Goal: Browse casually: Explore the website without a specific task or goal

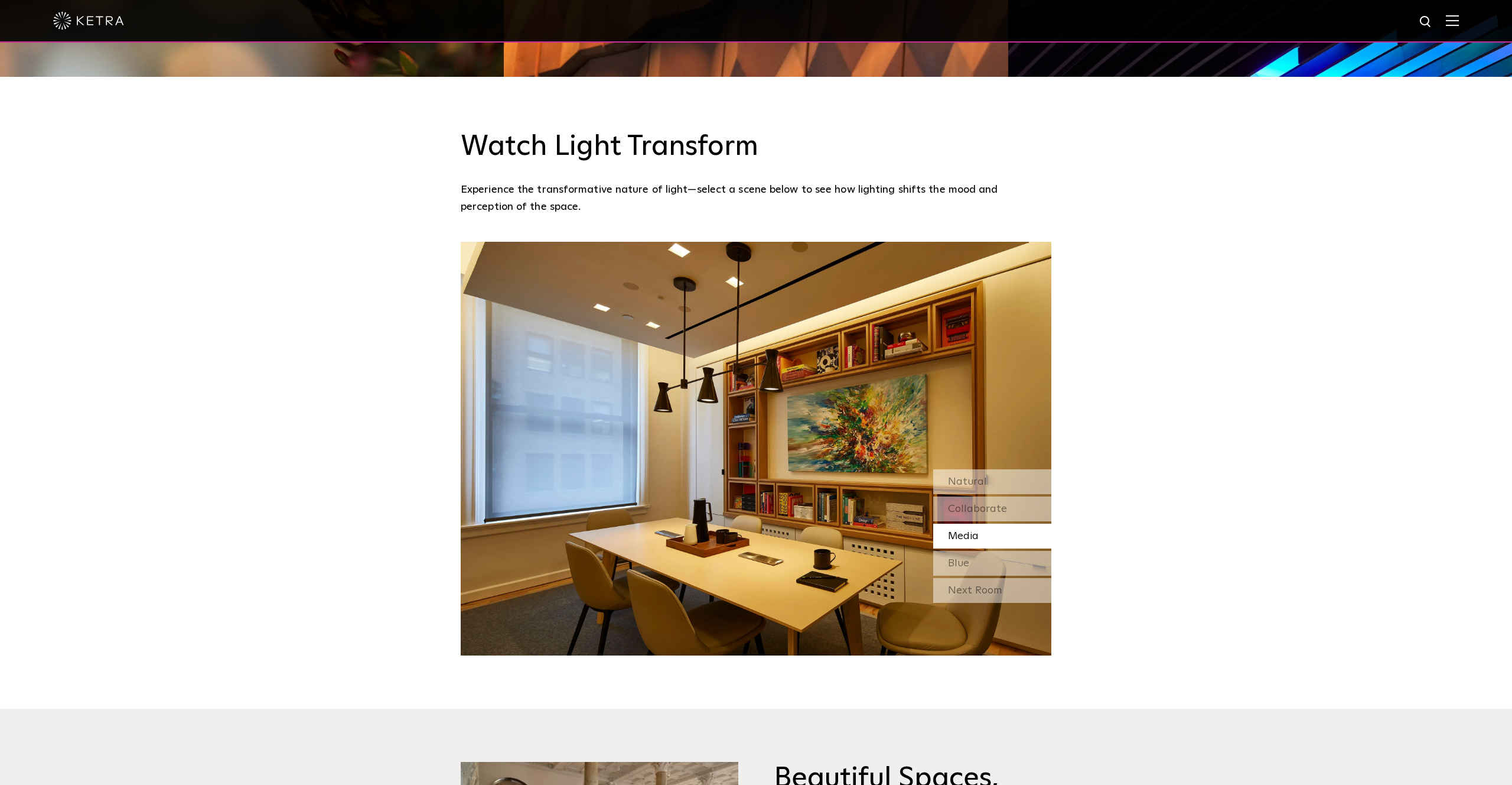
scroll to position [1148, 0]
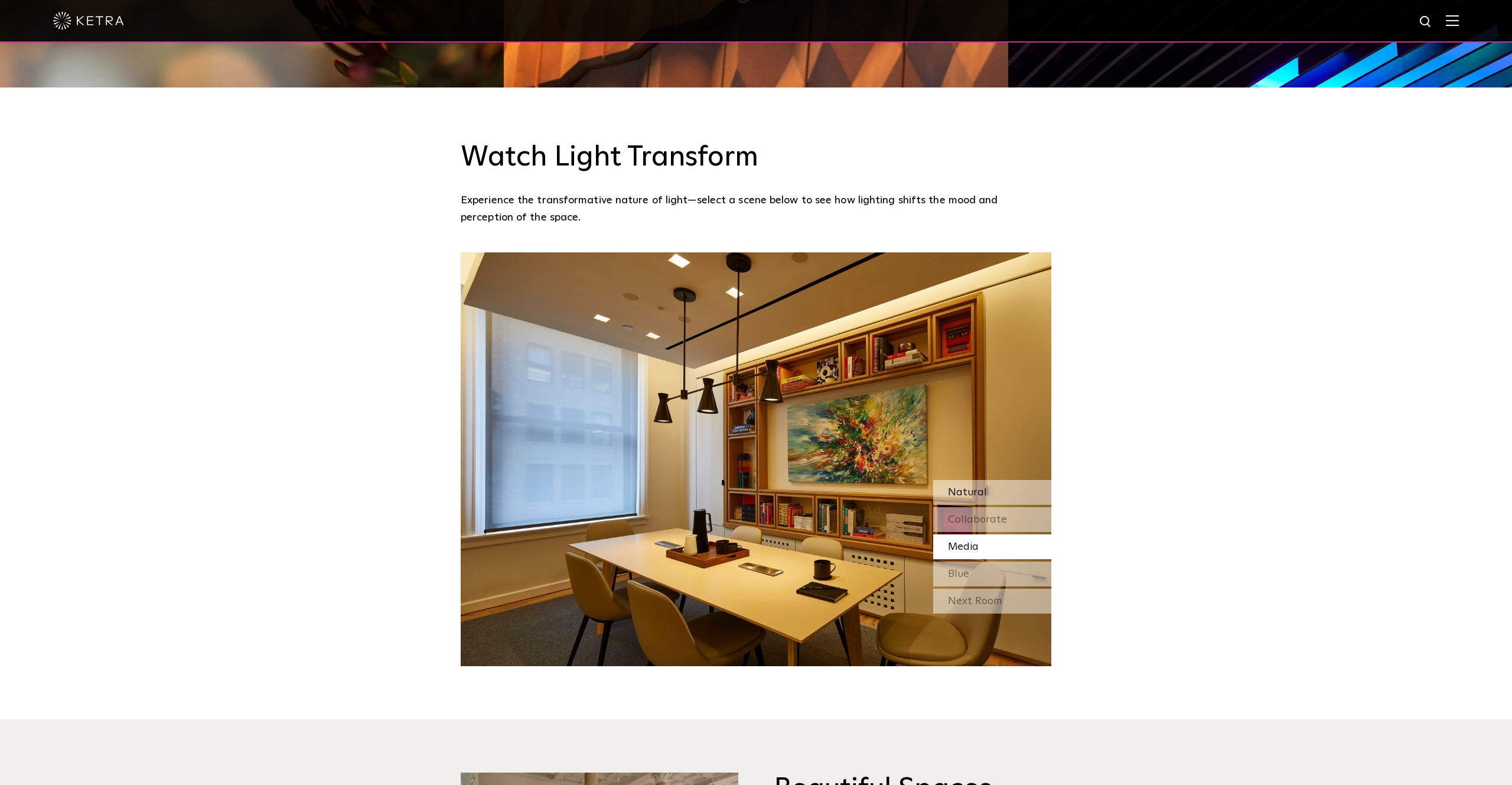
click at [958, 487] on span "Natural" at bounding box center [967, 492] width 39 height 10
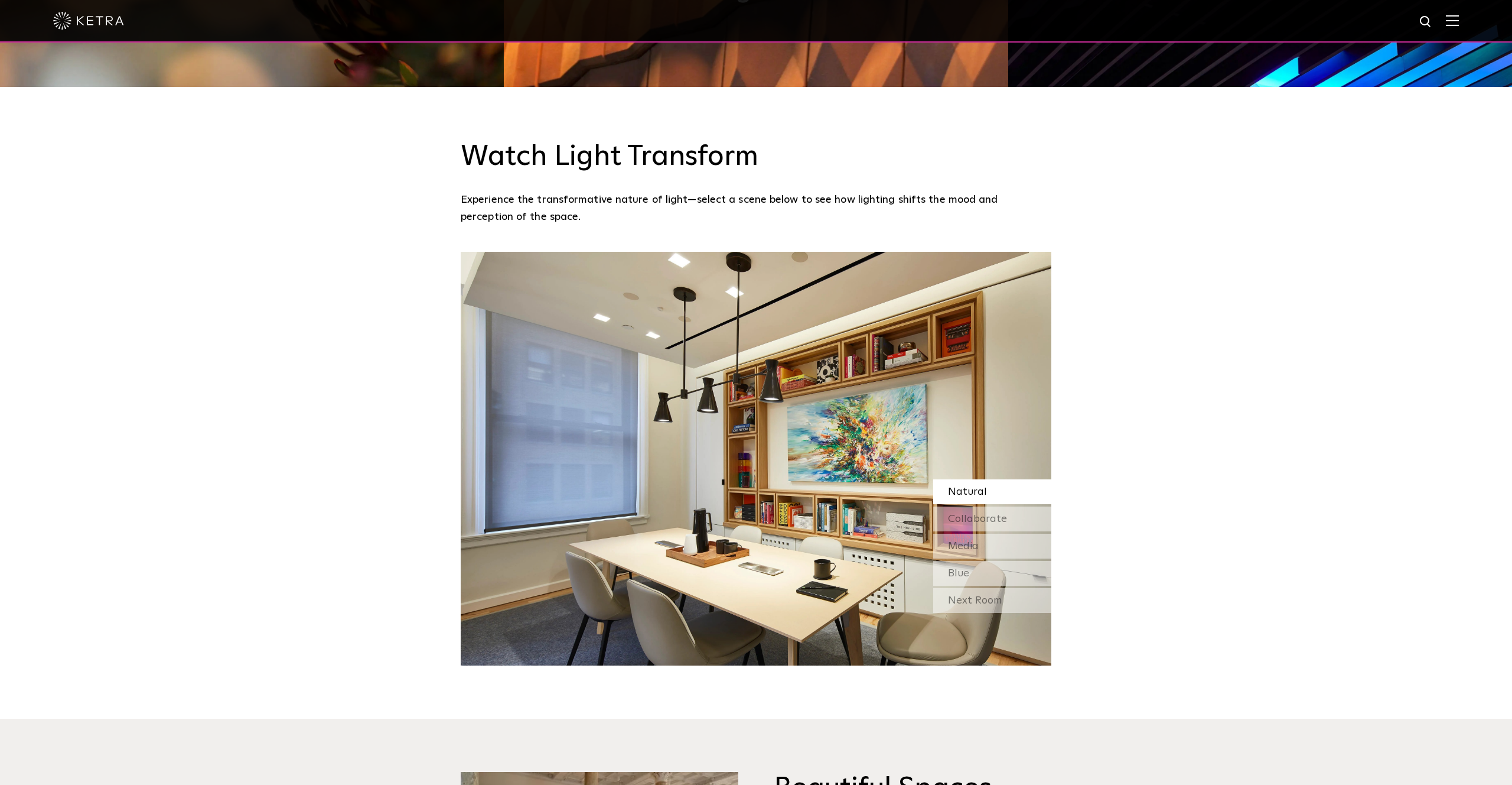
scroll to position [1149, 0]
click at [1005, 513] on span "Collaborate" at bounding box center [978, 518] width 59 height 10
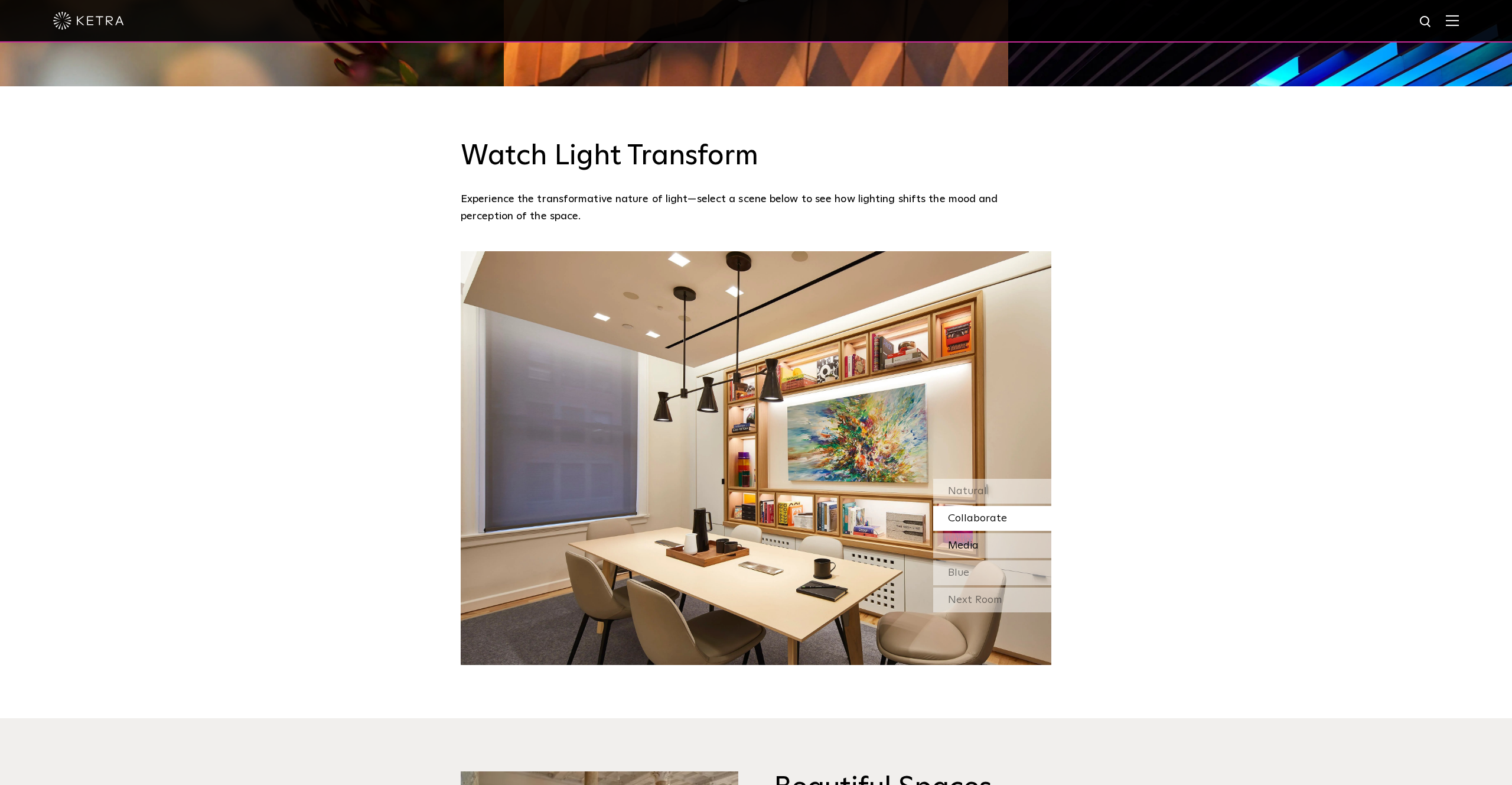
click at [958, 540] on span "Media" at bounding box center [963, 545] width 30 height 10
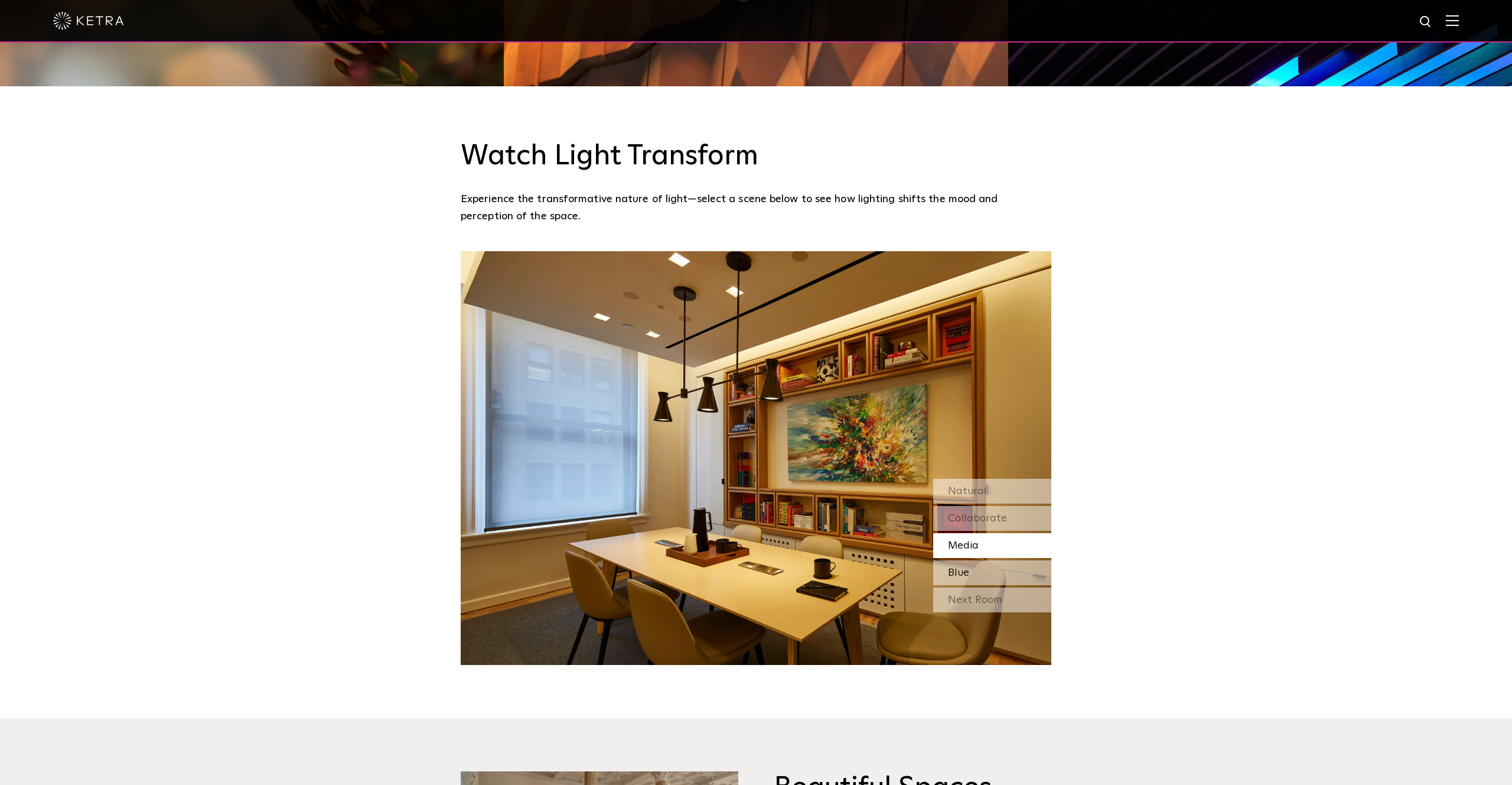
click at [996, 561] on div "Blue" at bounding box center [992, 573] width 118 height 25
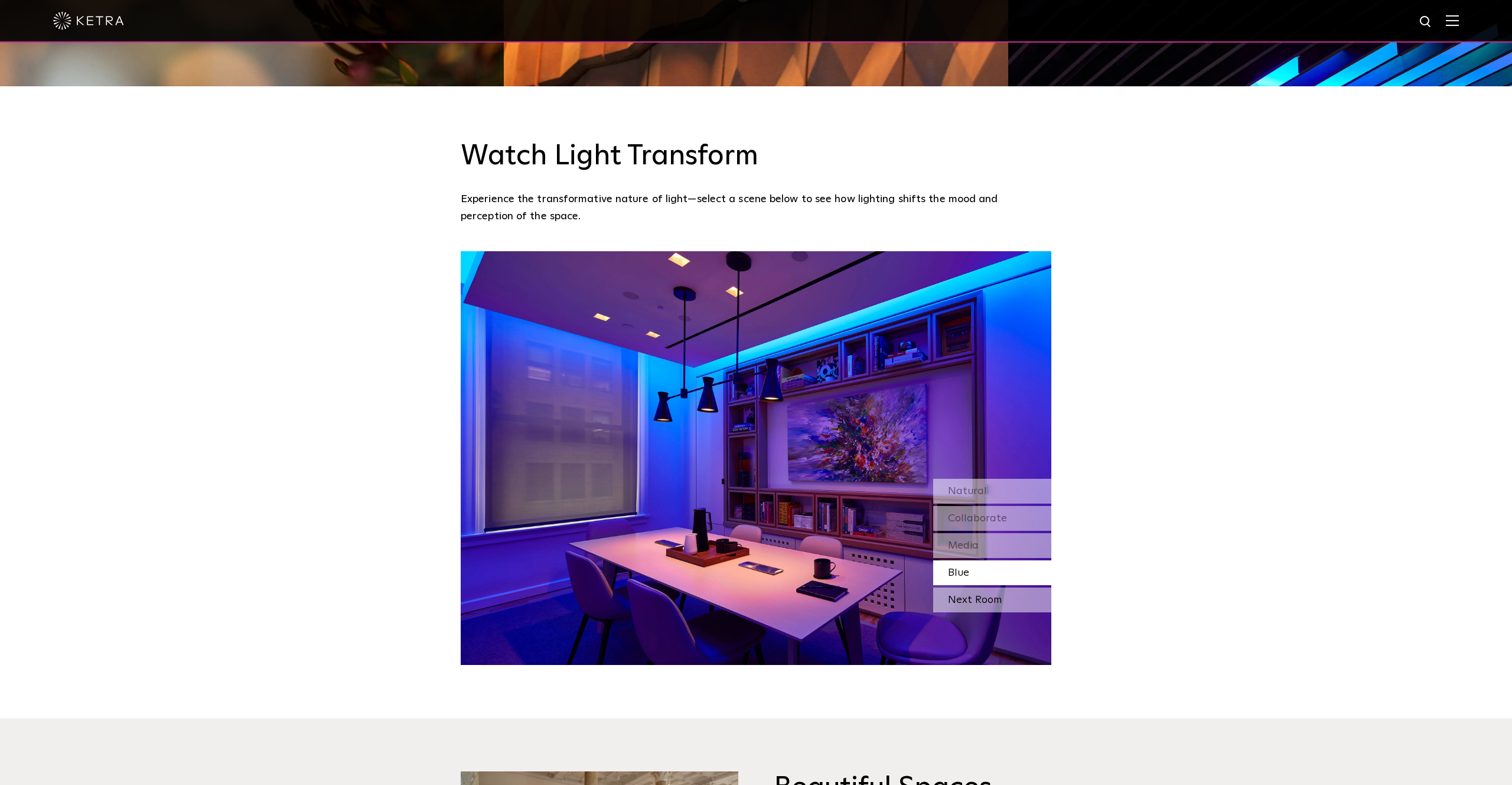
click at [1000, 587] on div "Next Room" at bounding box center [992, 600] width 118 height 25
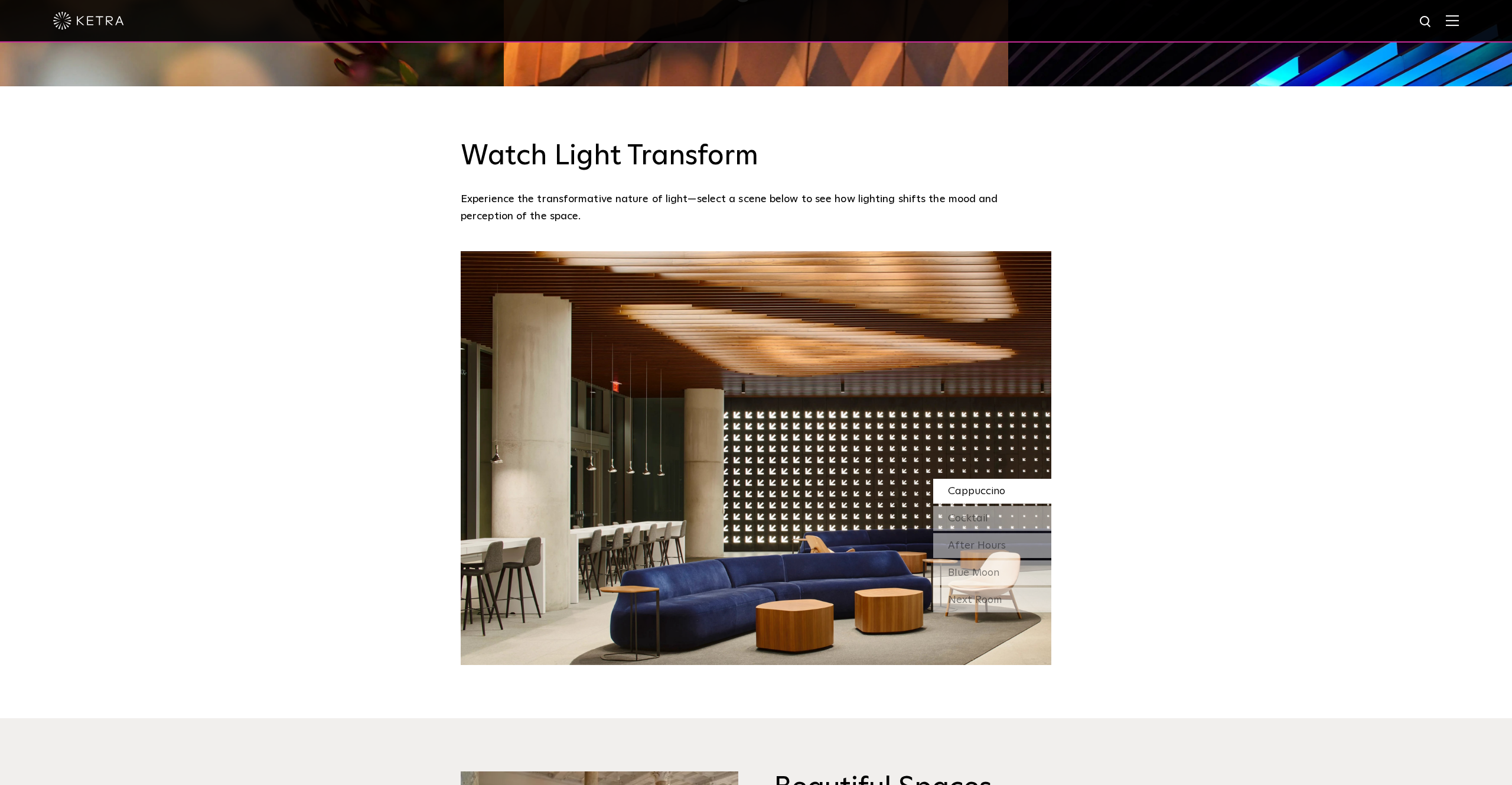
click at [995, 486] on span "Cappuccino" at bounding box center [977, 491] width 57 height 10
click at [986, 513] on span "Cocktail" at bounding box center [968, 518] width 40 height 10
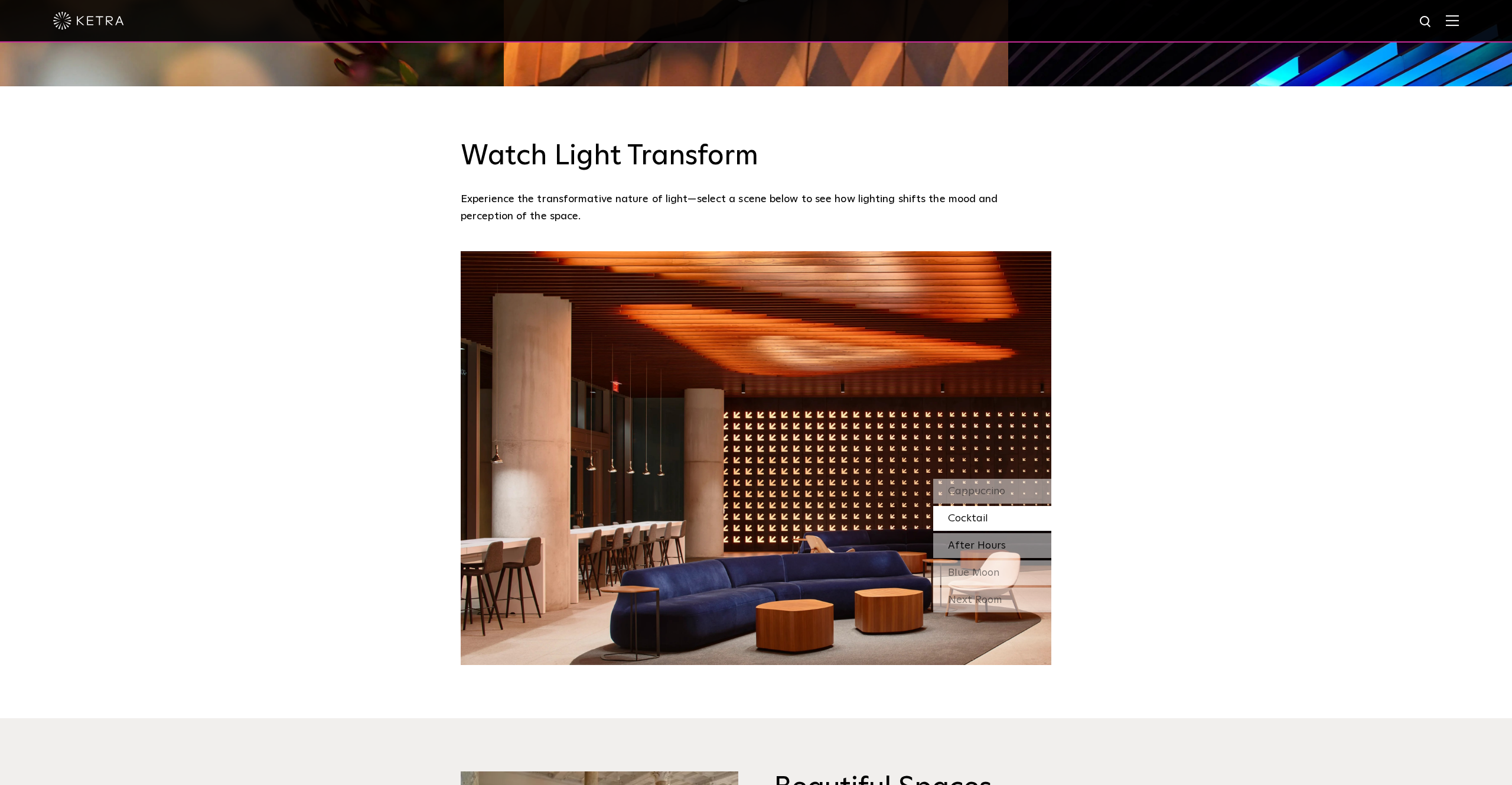
click at [992, 540] on span "After Hours" at bounding box center [977, 545] width 58 height 10
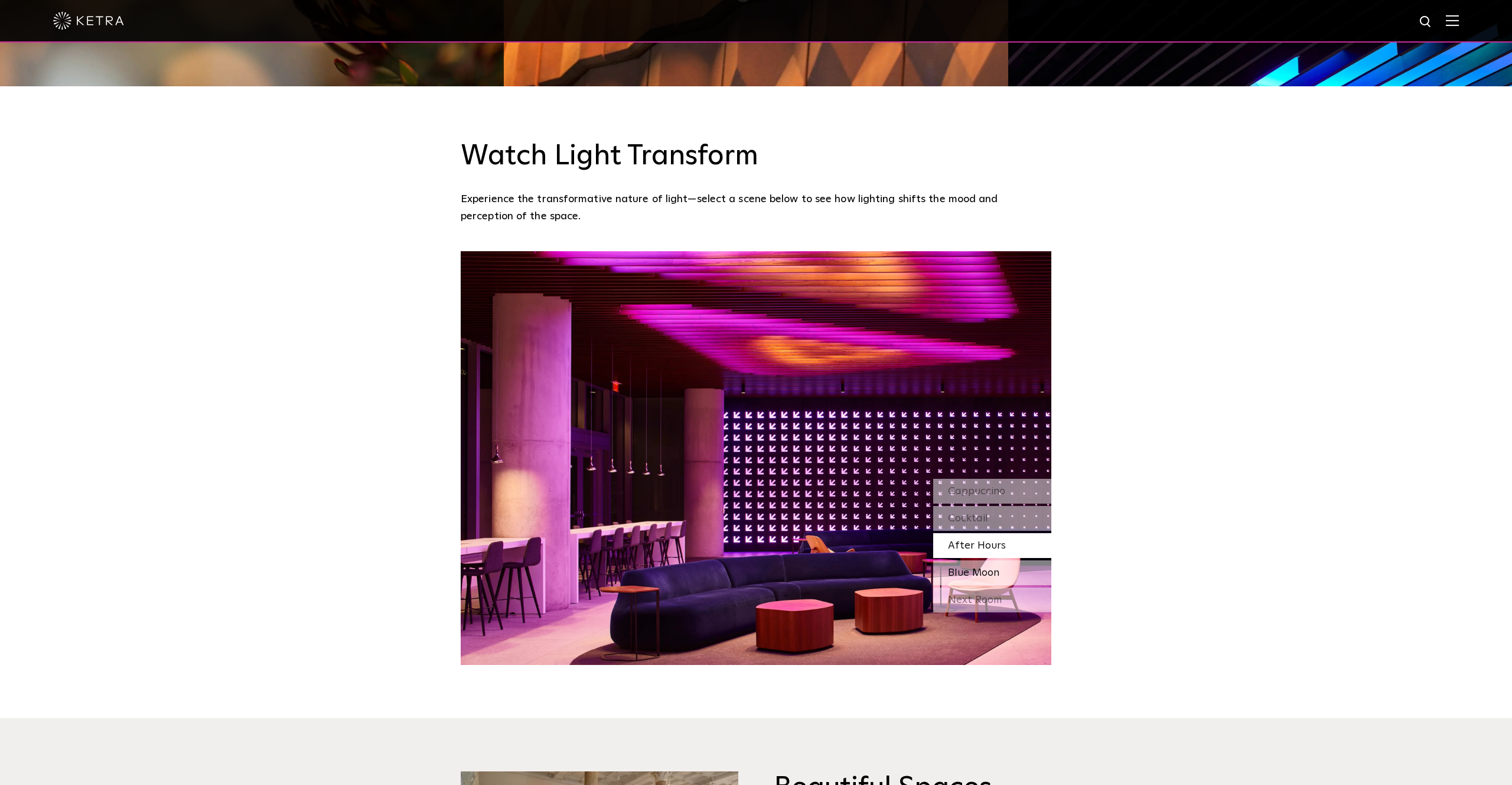
click at [985, 561] on div "Blue Moon" at bounding box center [992, 573] width 118 height 25
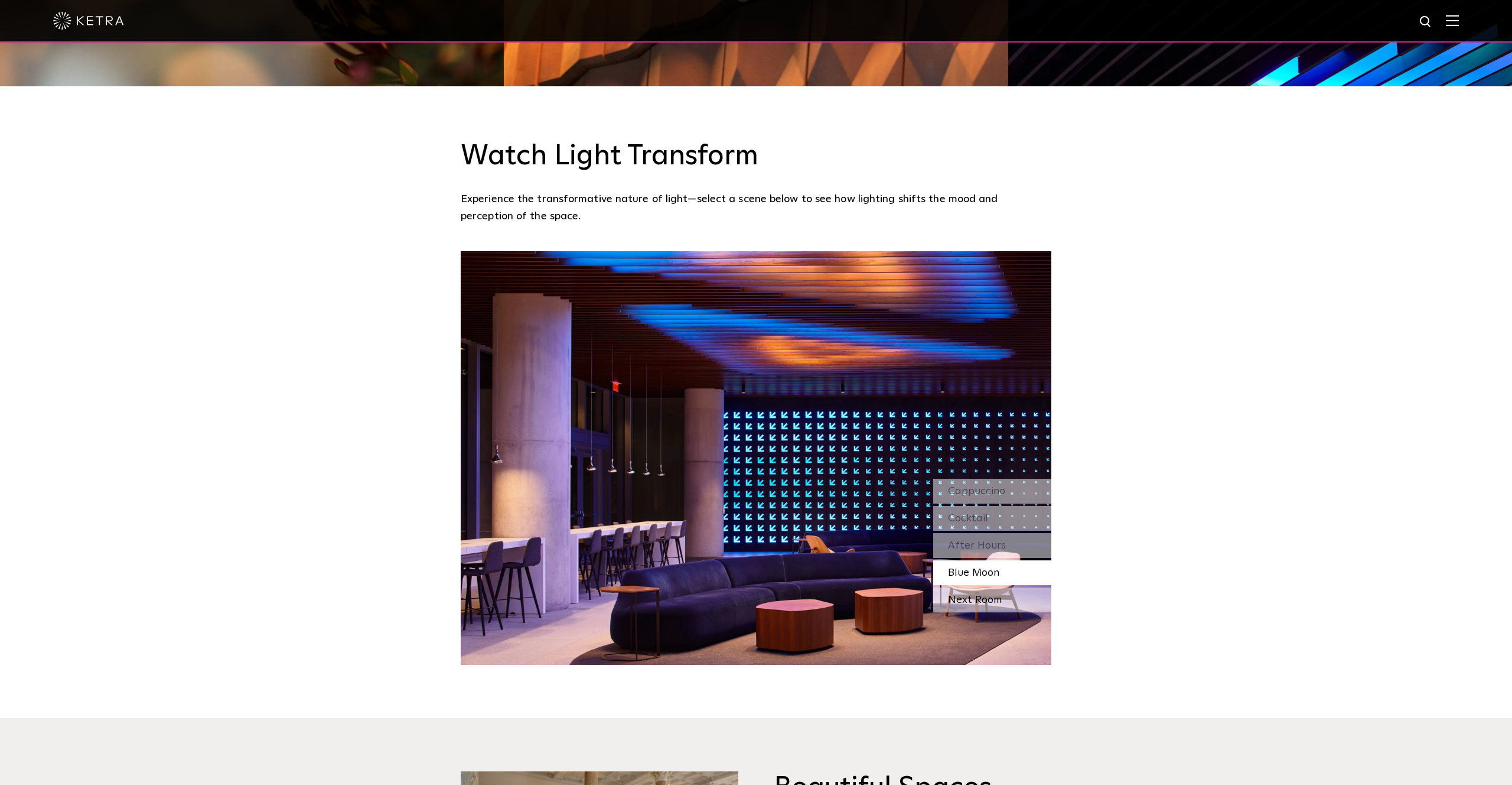
click at [982, 587] on div "Next Room" at bounding box center [992, 600] width 118 height 25
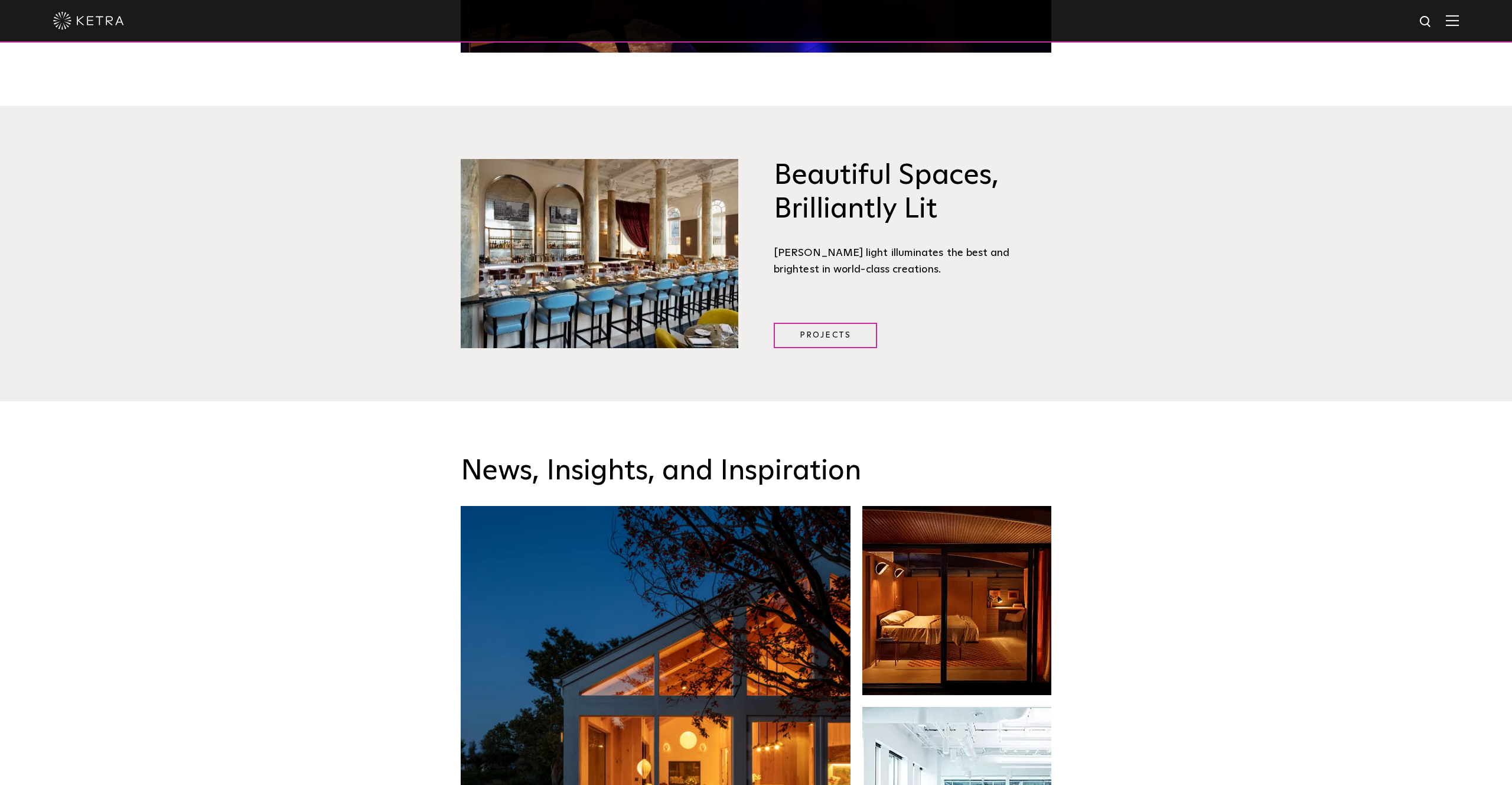
scroll to position [1629, 0]
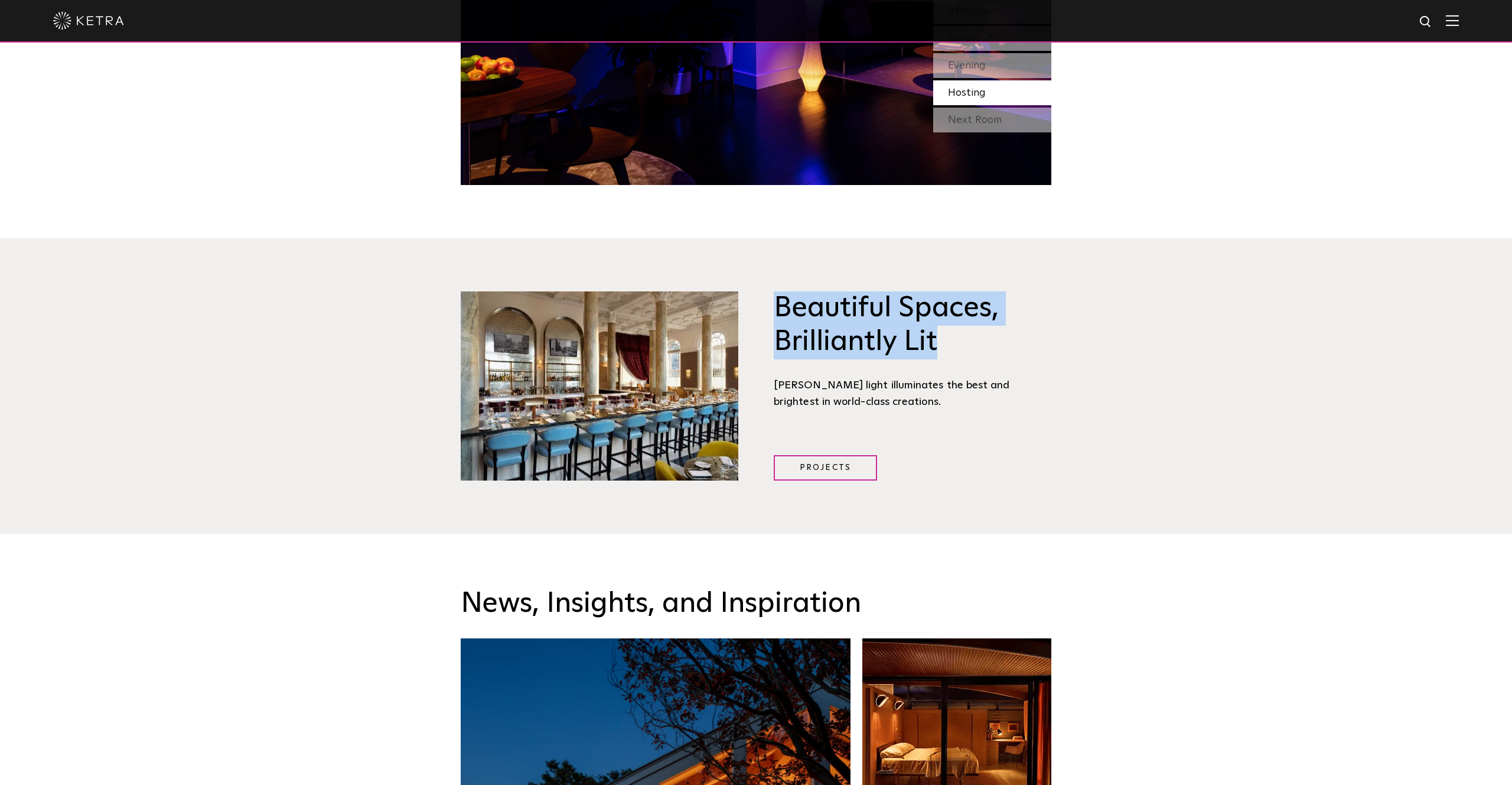
drag, startPoint x: 778, startPoint y: 269, endPoint x: 954, endPoint y: 302, distance: 179.1
click at [954, 302] on h3 "Beautiful Spaces, Brilliantly Lit" at bounding box center [913, 325] width 278 height 68
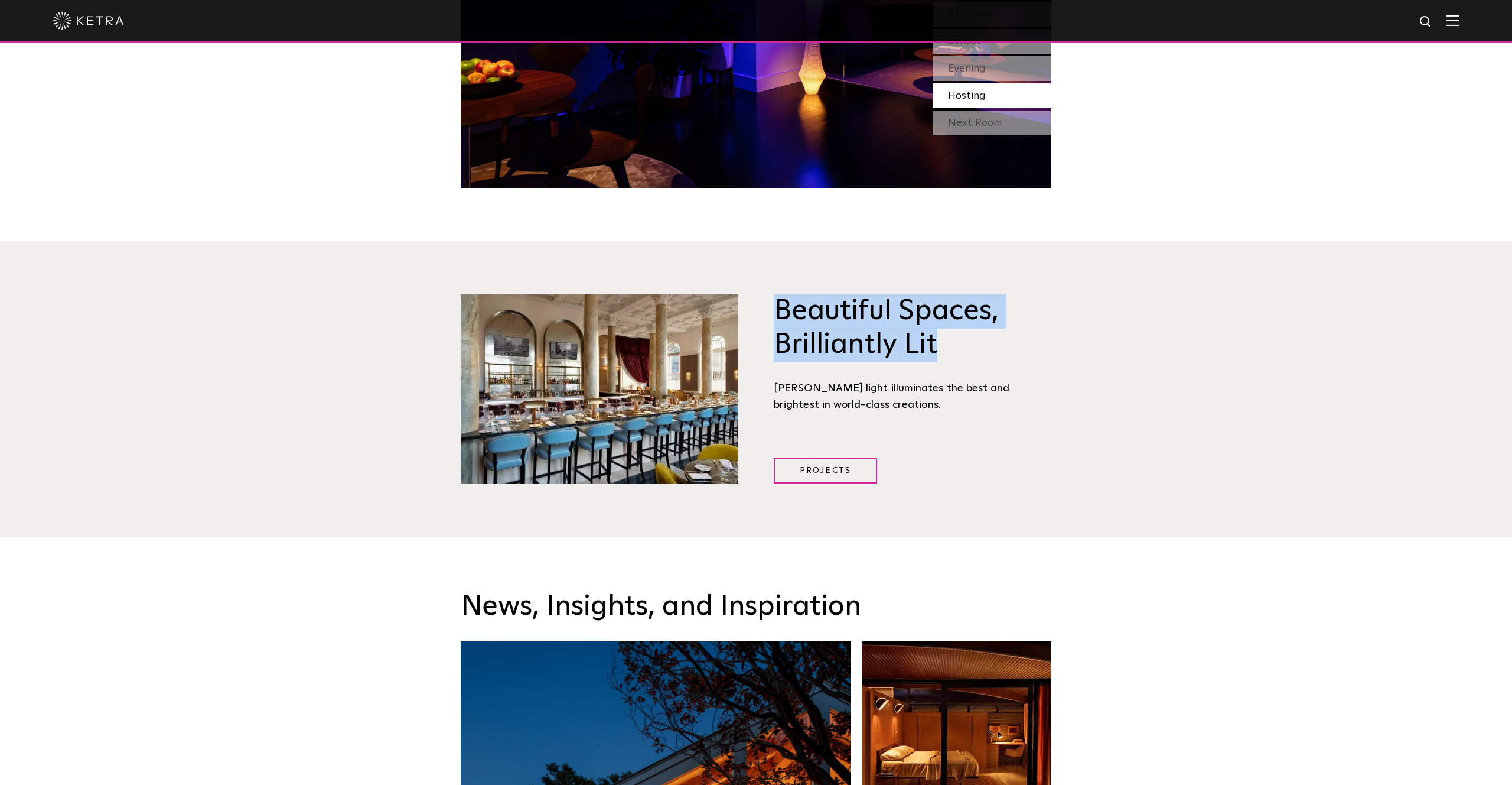
copy h3 "Beautiful Spaces, Brilliantly Lit"
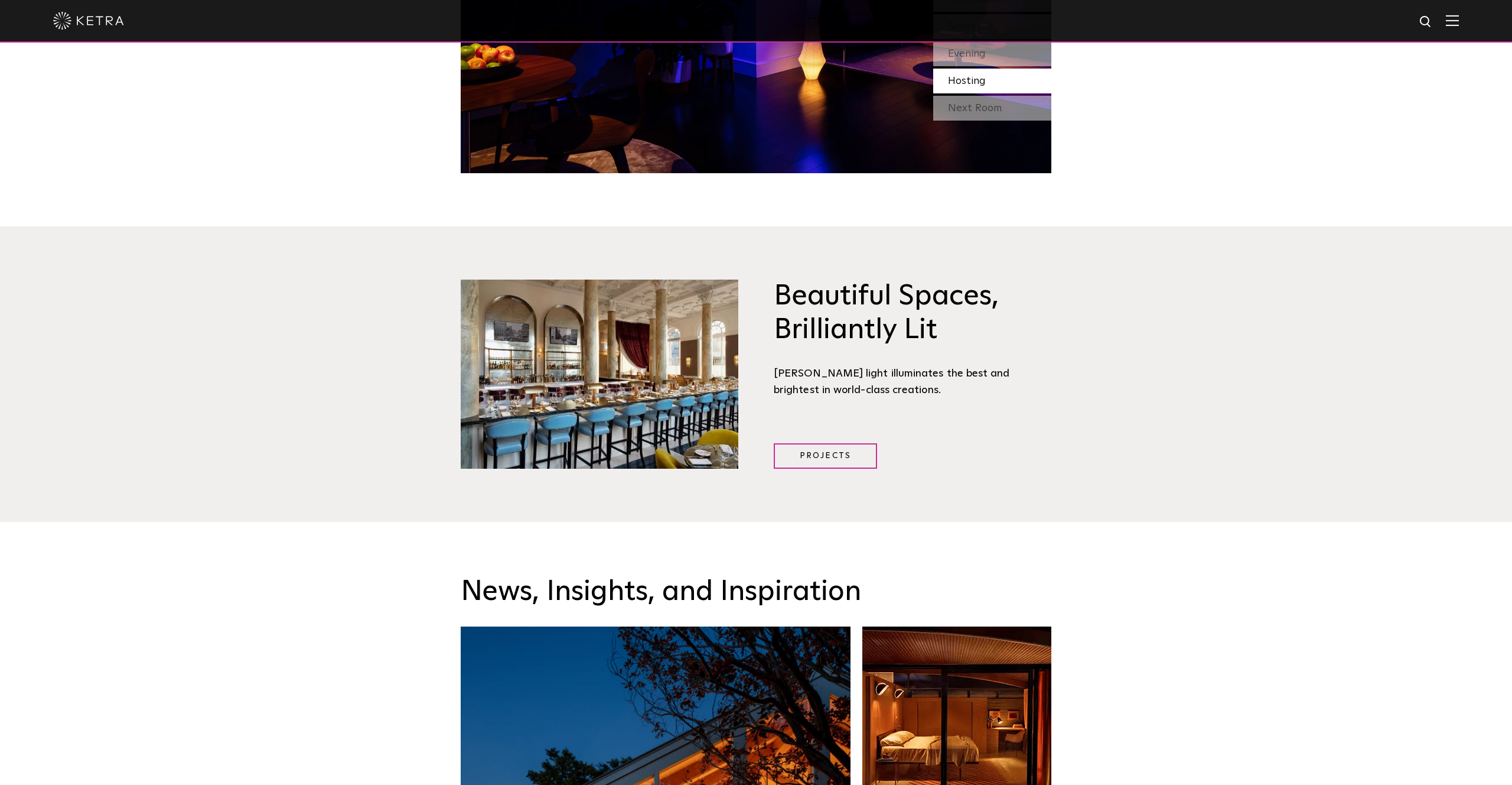
scroll to position [1633, 0]
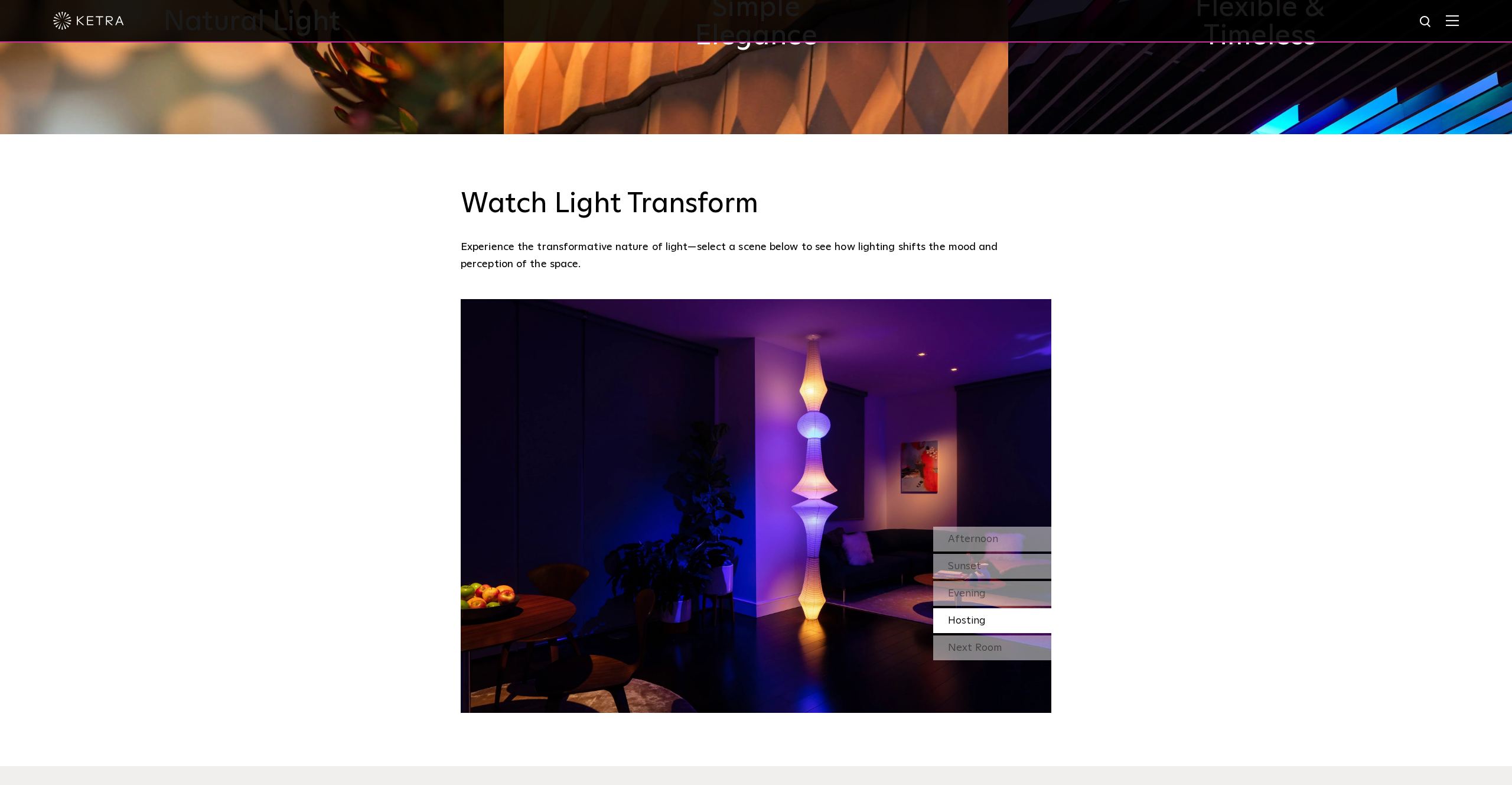
scroll to position [1100, 0]
click at [1006, 527] on div "Afternoon" at bounding box center [992, 539] width 118 height 25
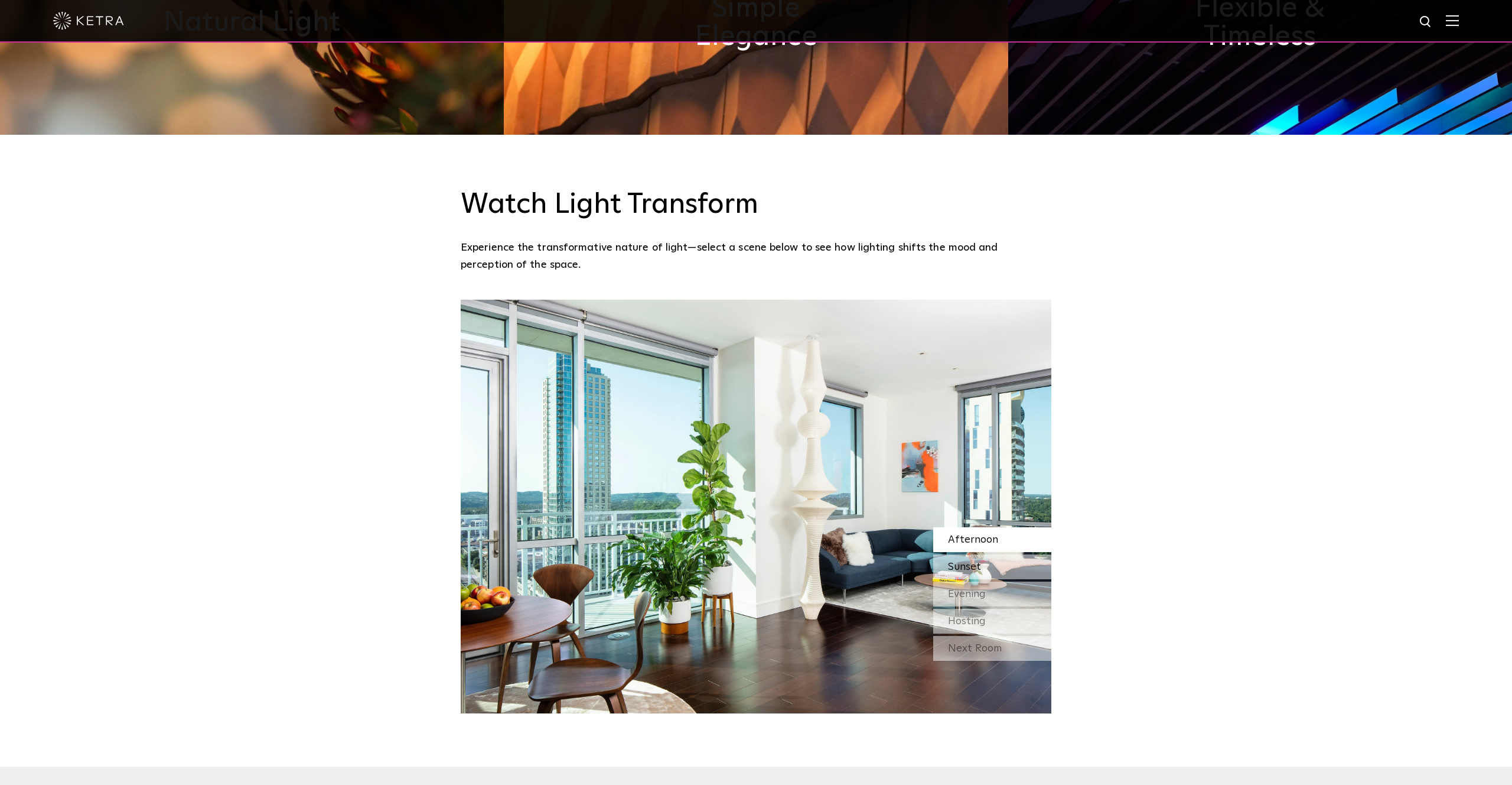
click at [972, 561] on span "Sunset" at bounding box center [965, 567] width 33 height 10
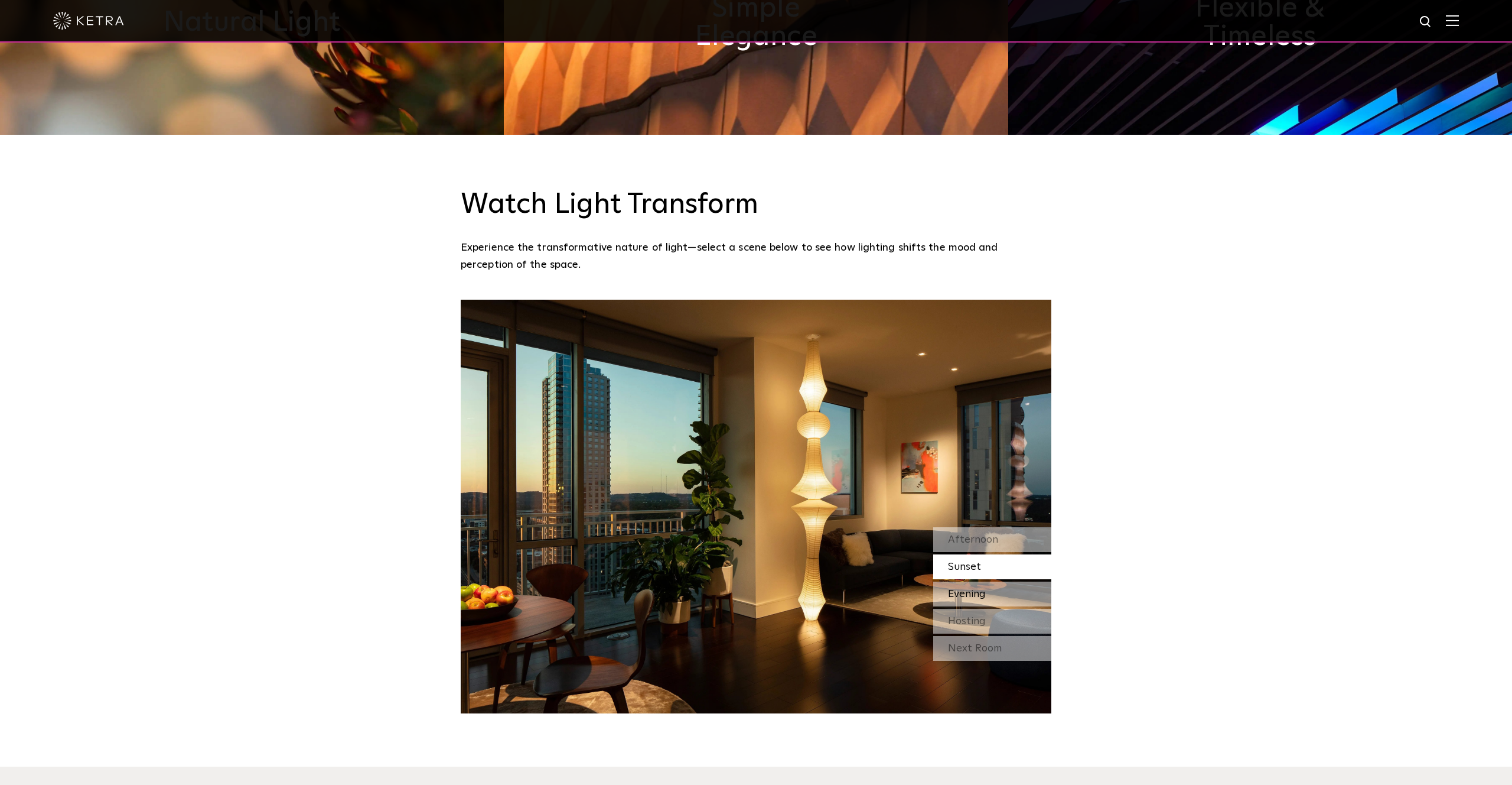
click at [987, 581] on div "Evening" at bounding box center [992, 594] width 118 height 25
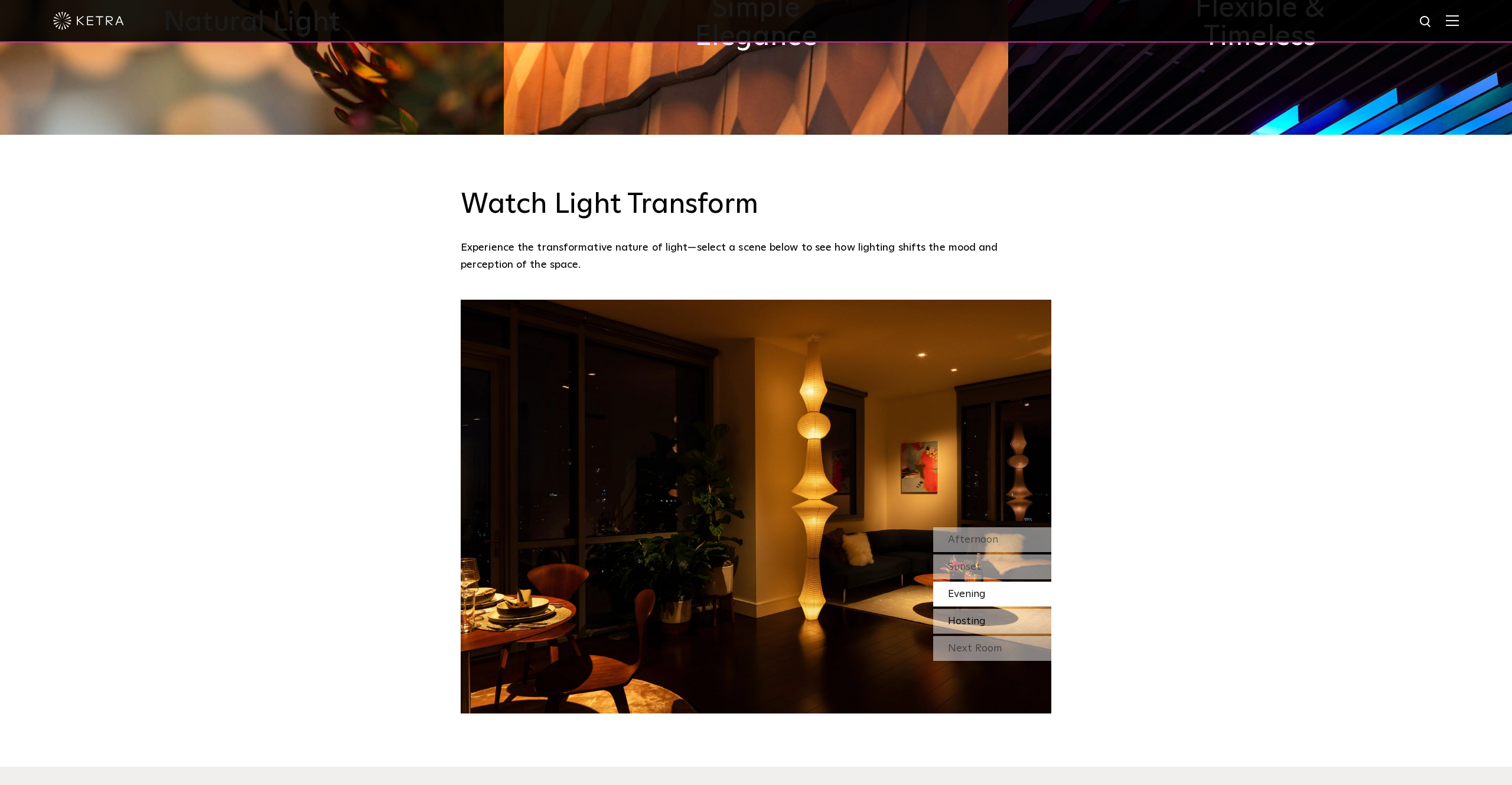
click at [1013, 609] on div "Hosting" at bounding box center [992, 621] width 118 height 25
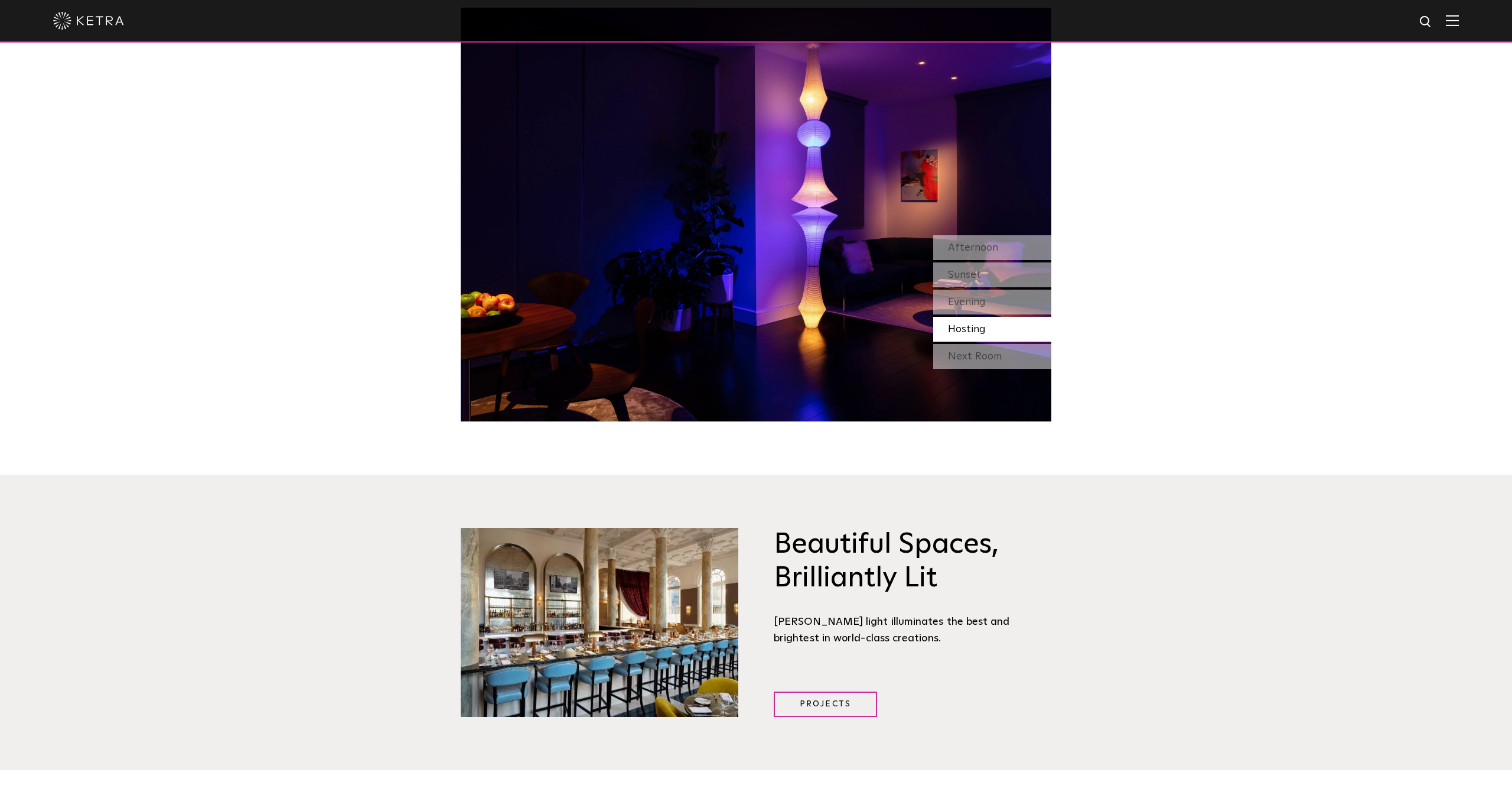
scroll to position [1391, 0]
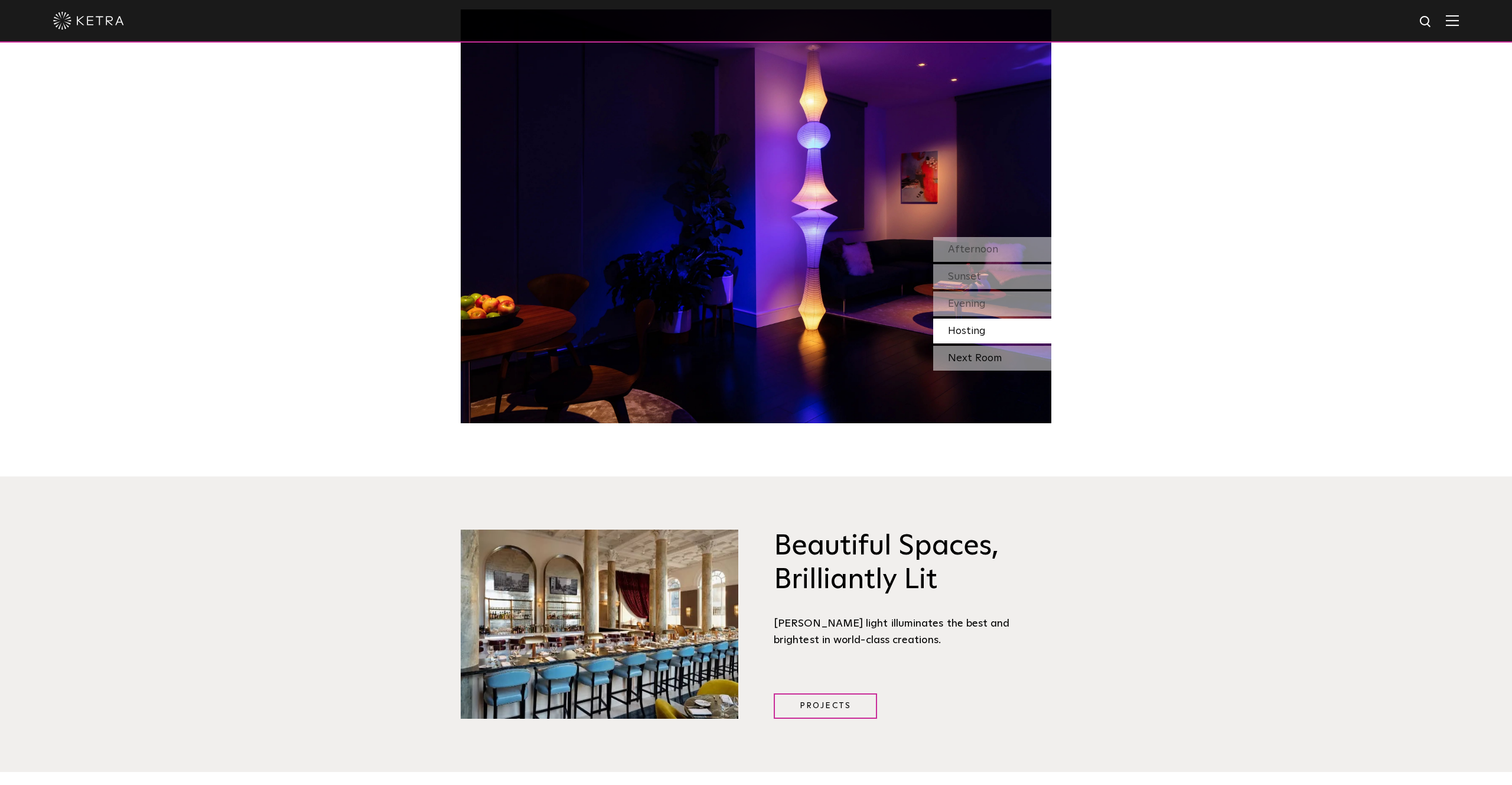
click at [998, 346] on div "Next Room" at bounding box center [992, 358] width 118 height 25
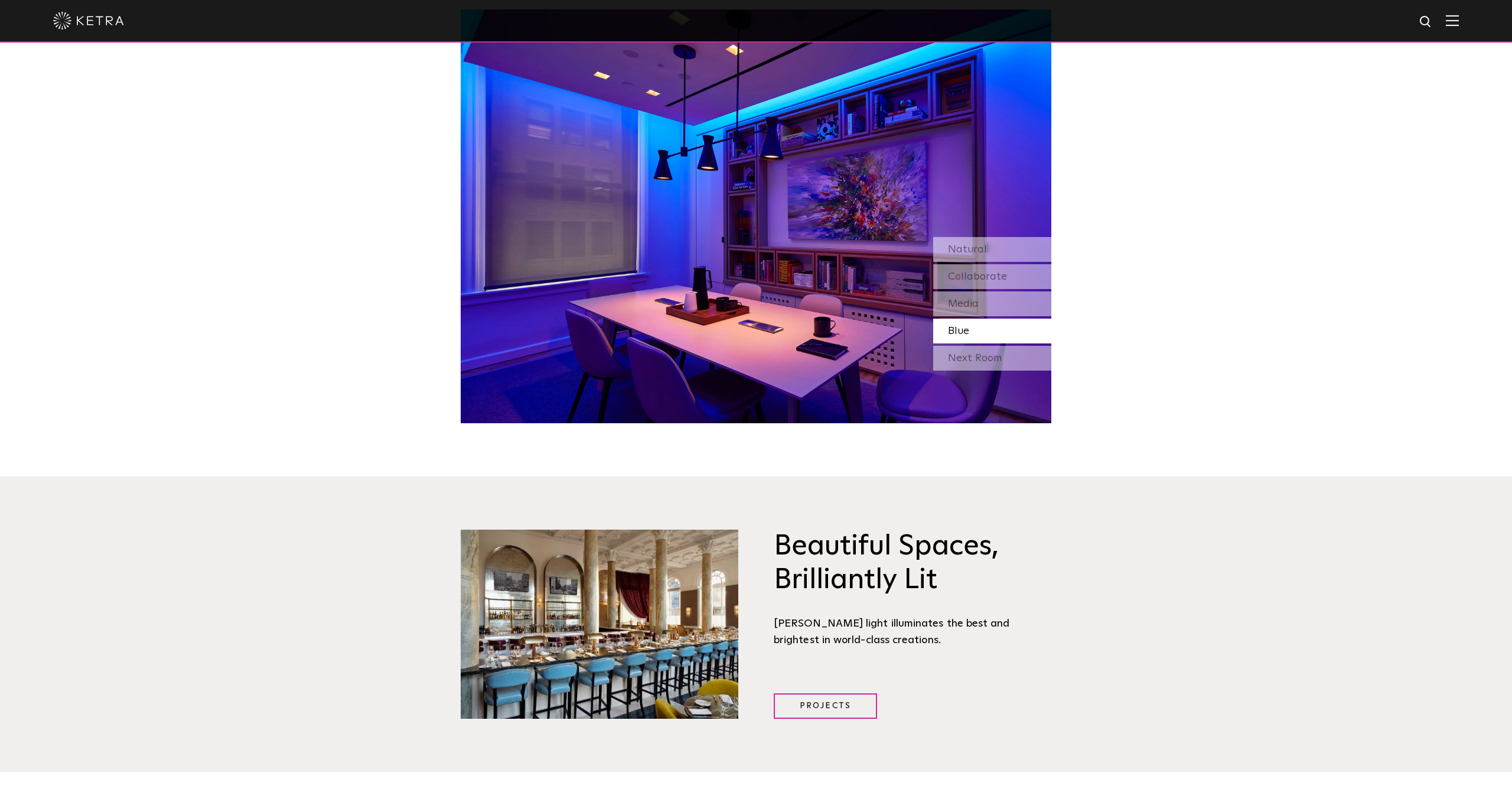
scroll to position [1390, 0]
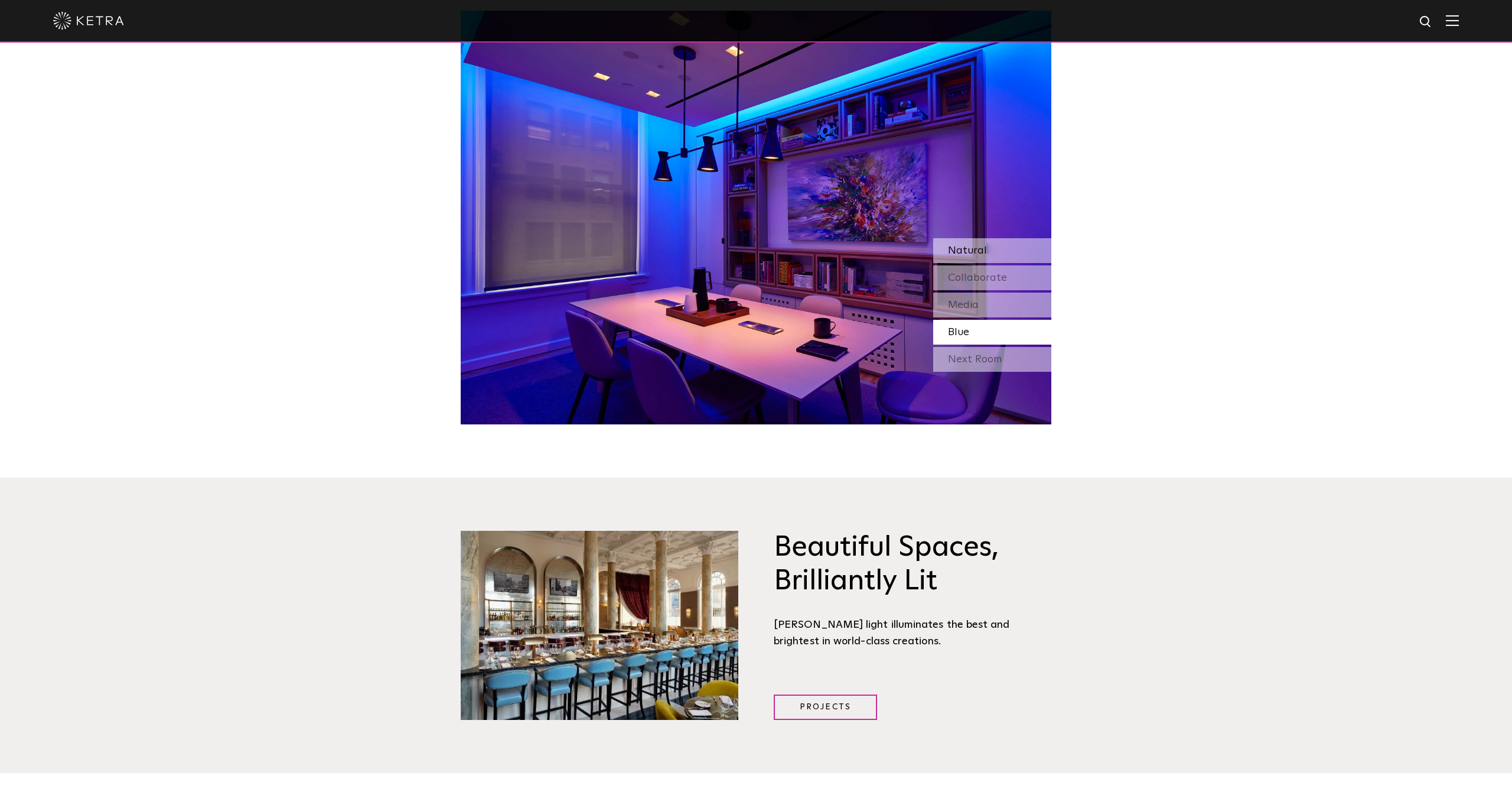
click at [998, 238] on div "Natural" at bounding box center [992, 250] width 118 height 25
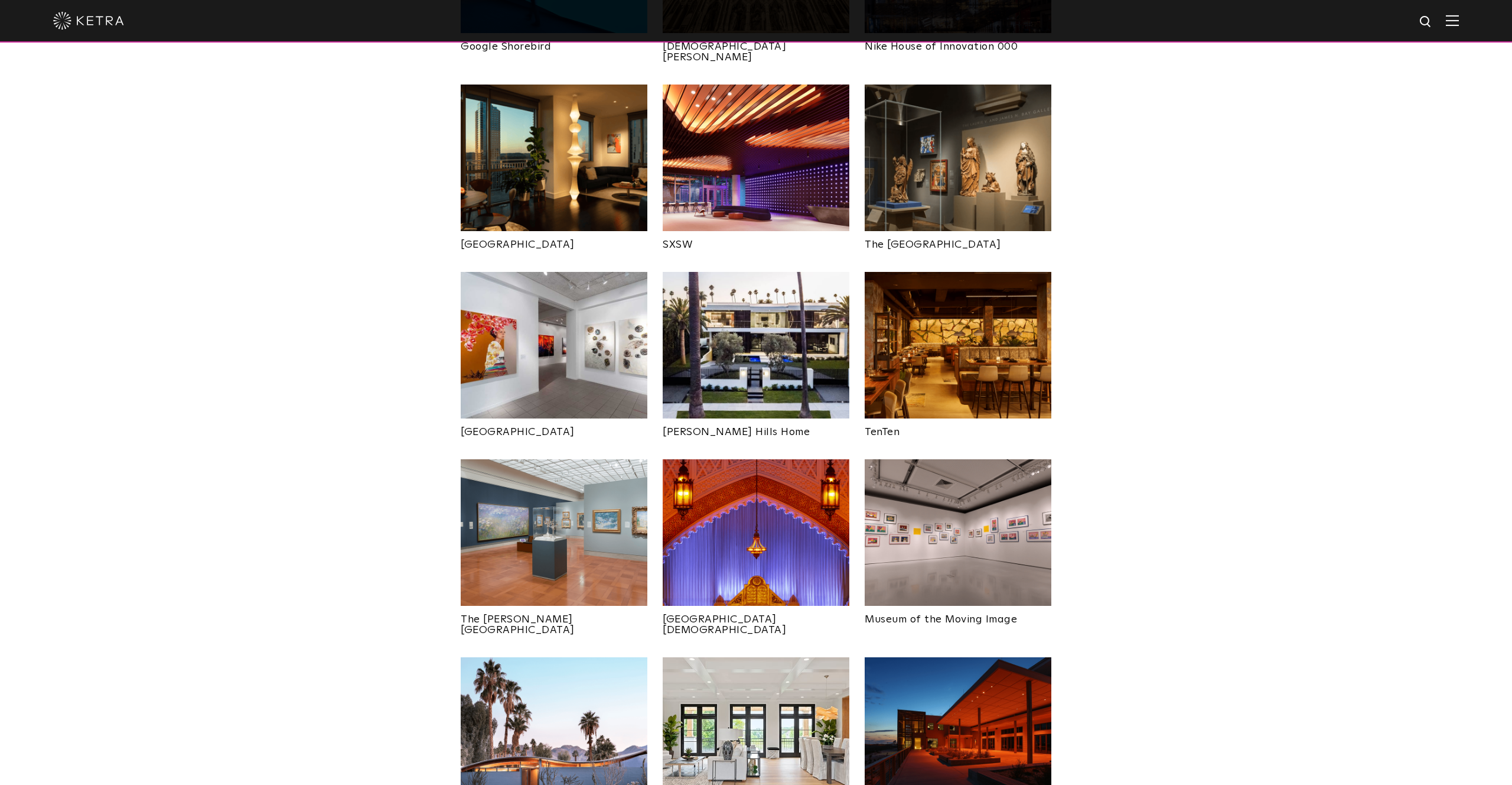
scroll to position [1299, 0]
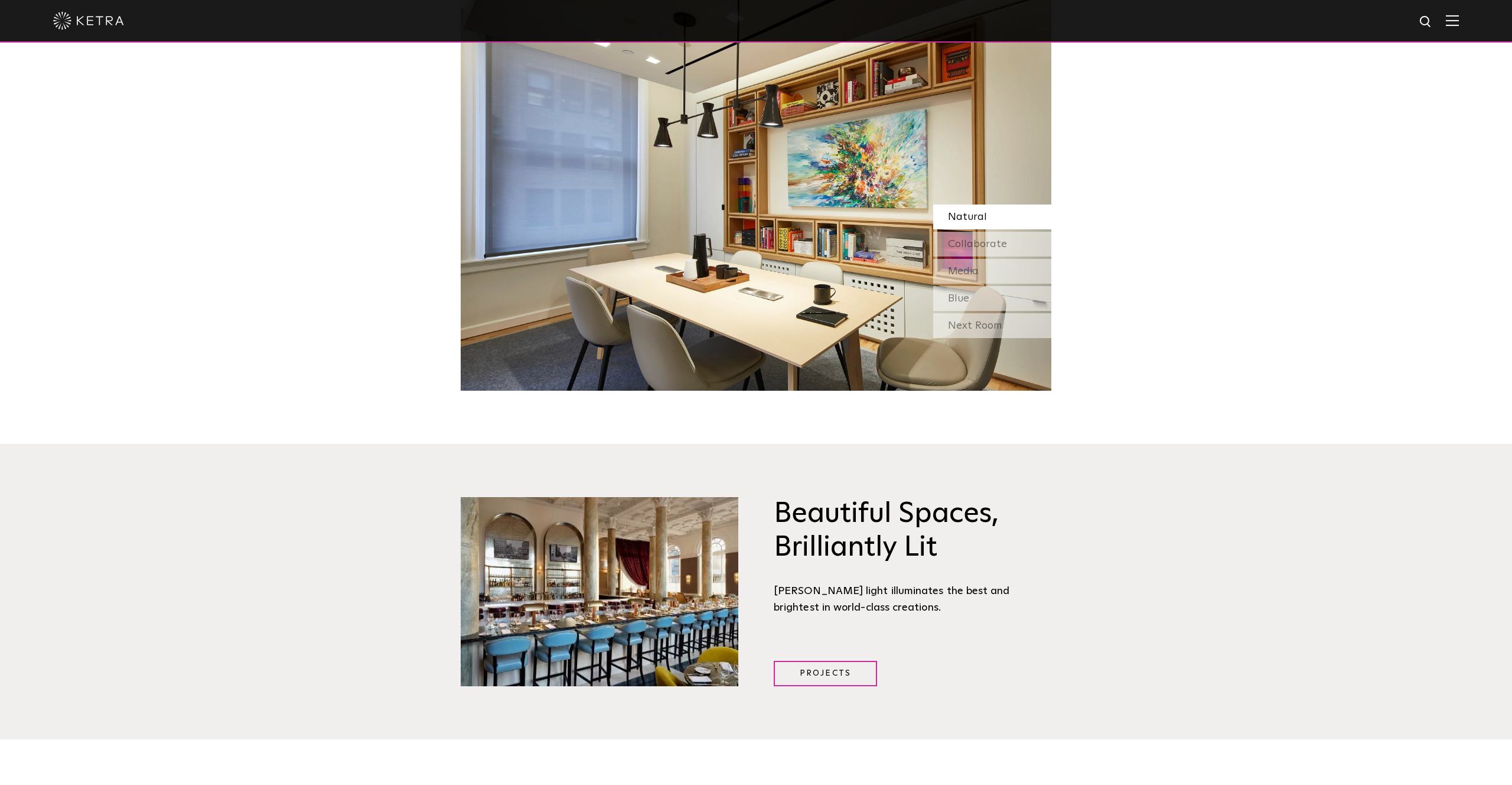
scroll to position [1430, 0]
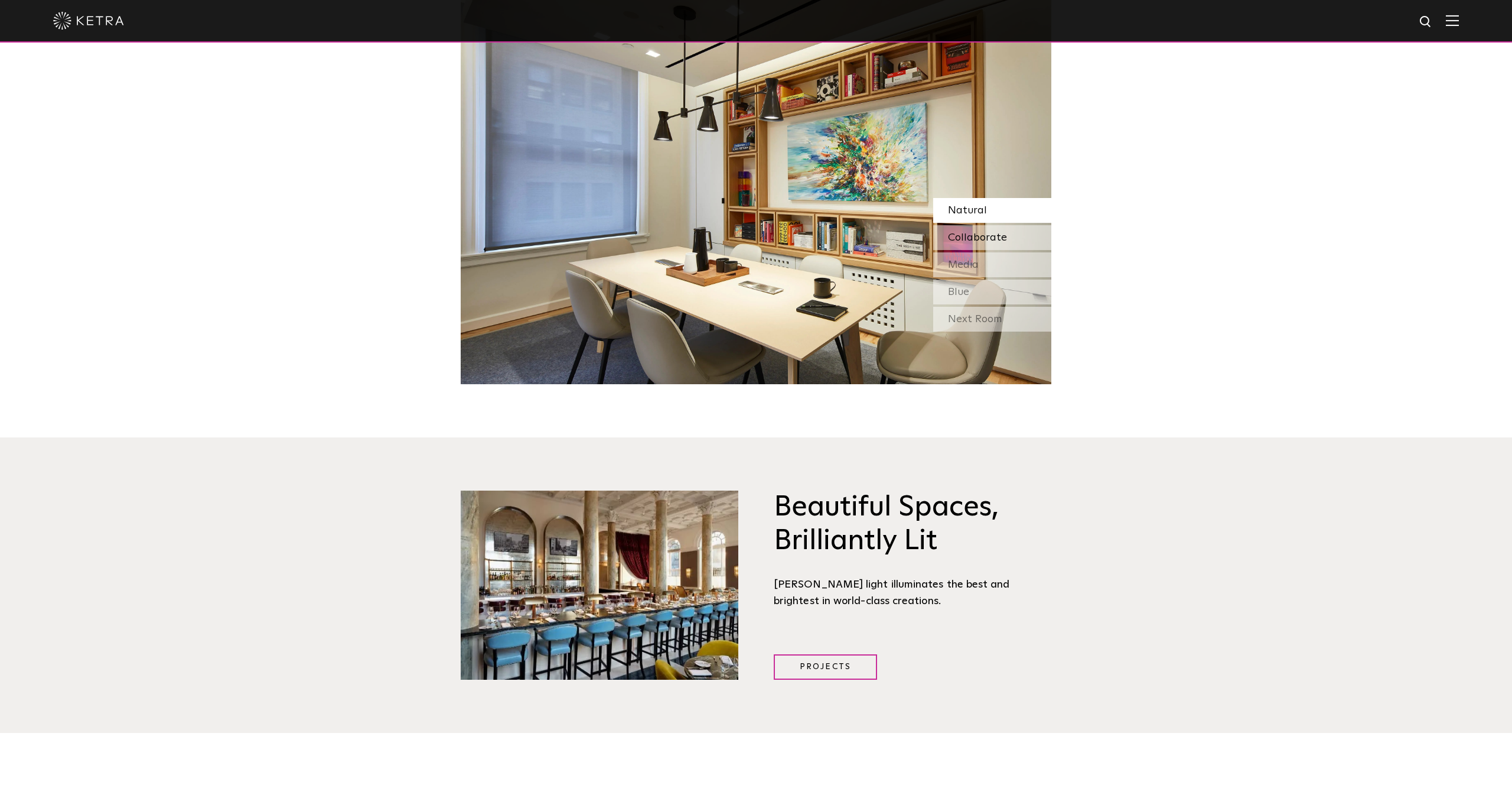
click at [1011, 225] on div "Collaborate" at bounding box center [992, 237] width 118 height 25
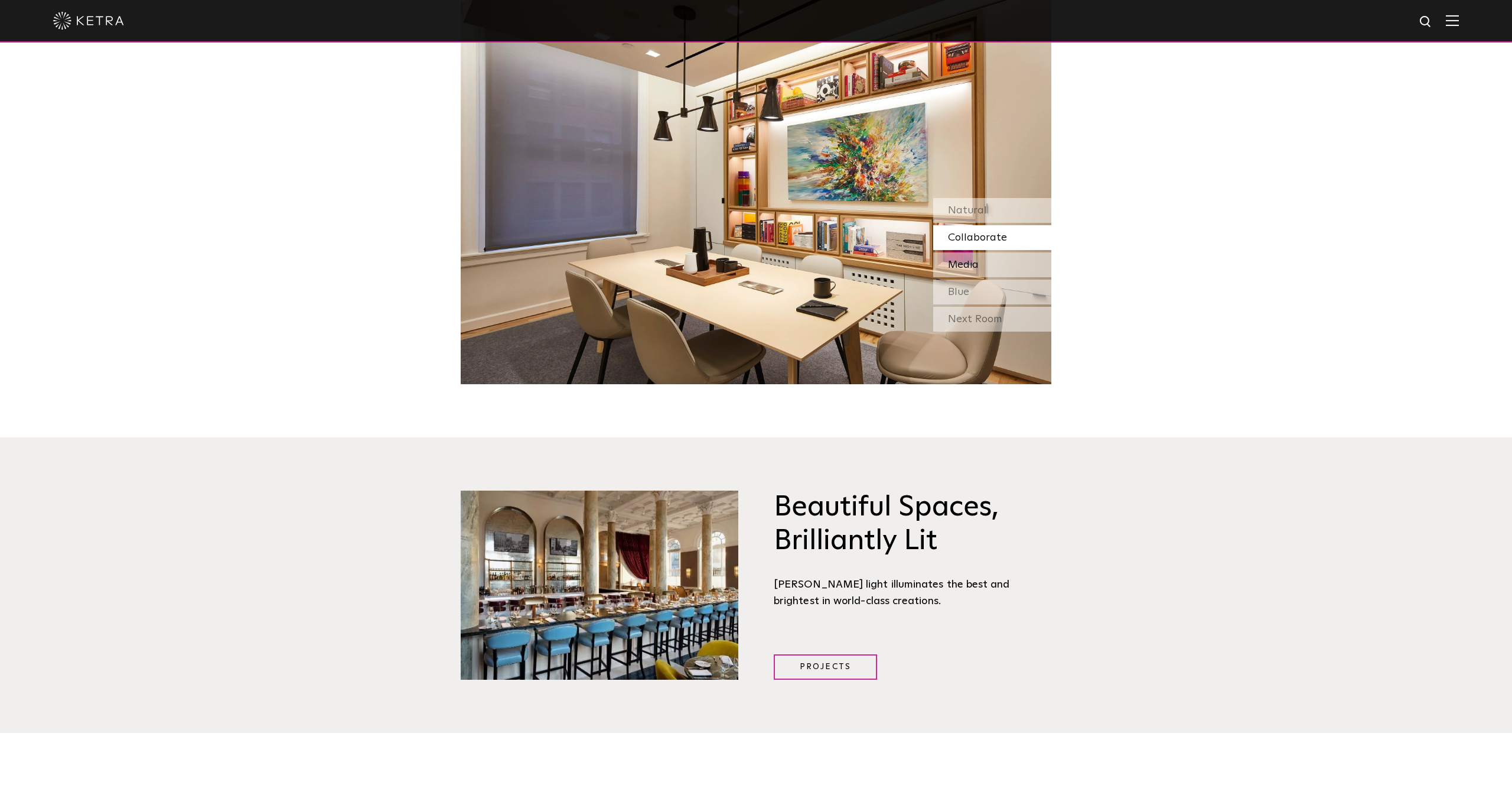
click at [1010, 252] on div "Media" at bounding box center [992, 264] width 118 height 25
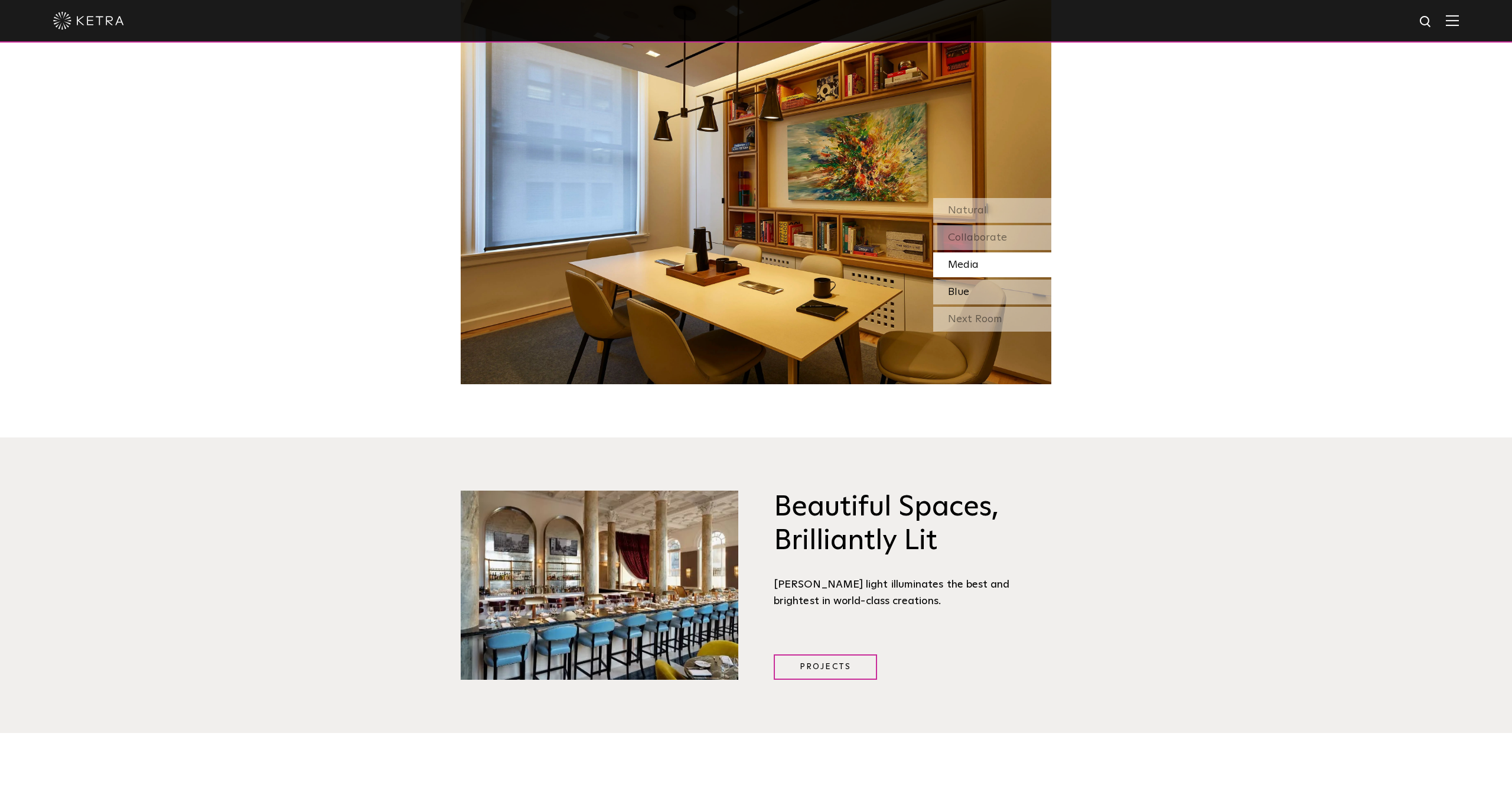
click at [972, 280] on div "Blue" at bounding box center [992, 292] width 118 height 25
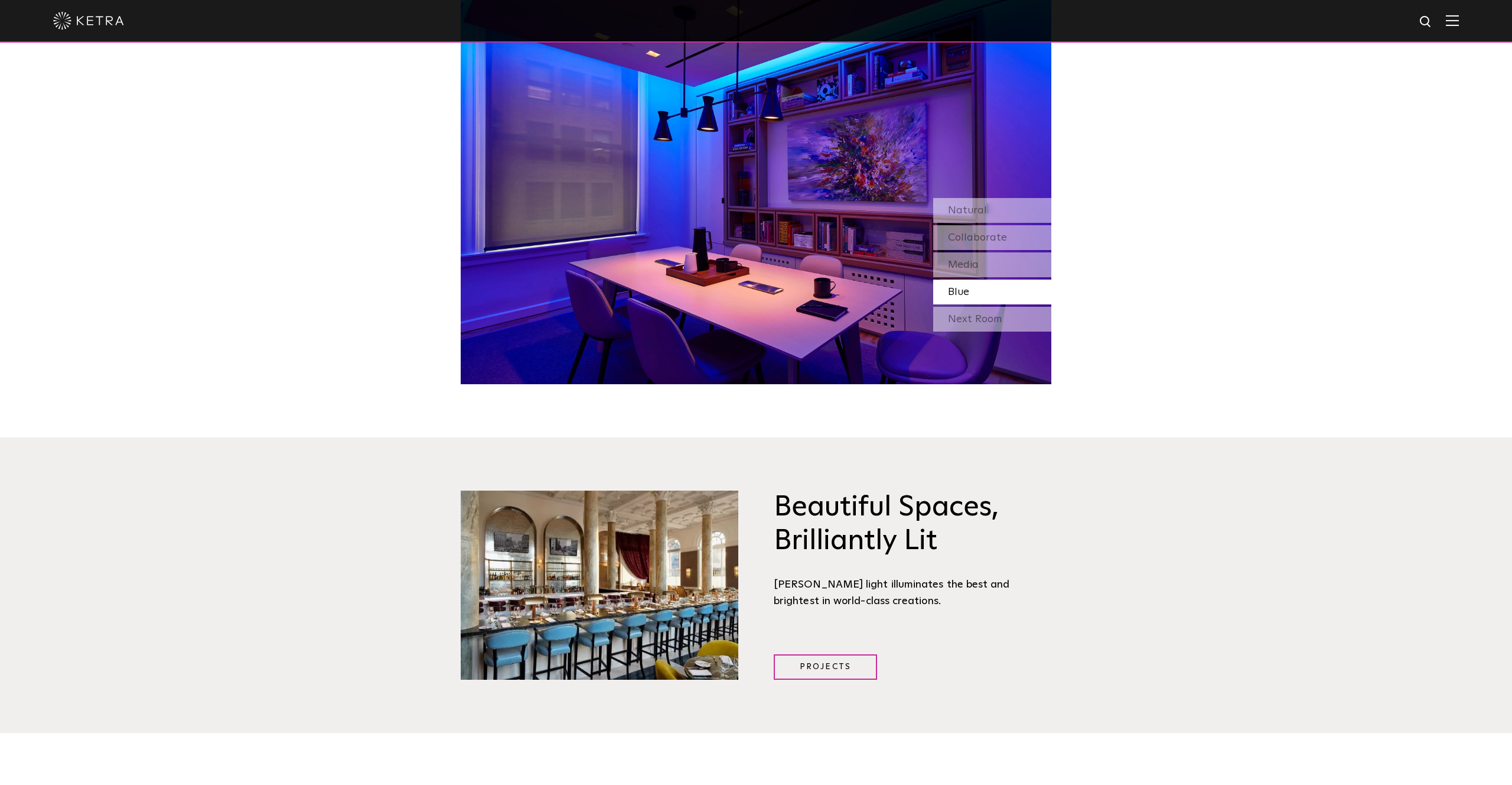
drag, startPoint x: 805, startPoint y: 503, endPoint x: 793, endPoint y: 476, distance: 29.5
click at [805, 503] on h3 "Beautiful Spaces, Brilliantly Lit" at bounding box center [913, 524] width 278 height 68
drag, startPoint x: 779, startPoint y: 470, endPoint x: 941, endPoint y: 498, distance: 164.4
click at [941, 498] on h3 "Beautiful Spaces, Brilliantly Lit" at bounding box center [913, 524] width 278 height 68
copy h3 "Beautiful Spaces, Brilliantly Lit"
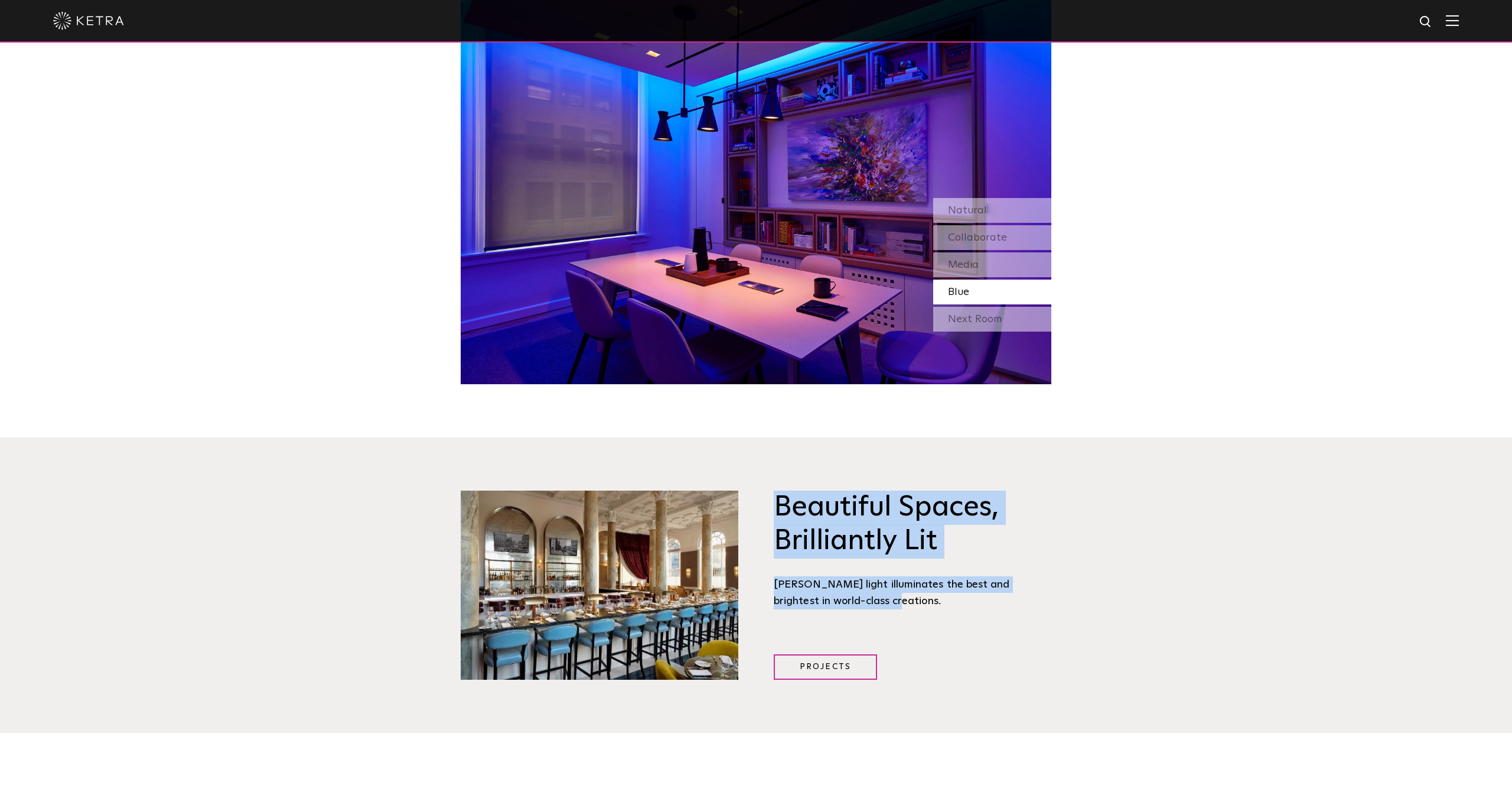
drag, startPoint x: 847, startPoint y: 562, endPoint x: 773, endPoint y: 466, distance: 121.2
click at [774, 490] on div "Beautiful Spaces, Brilliantly Lit Ketra light illuminates the best and brightes…" at bounding box center [913, 559] width 278 height 137
copy div "Beautiful Spaces, Brilliantly Lit Ketra light illuminates the best and brightes…"
